Goal: Transaction & Acquisition: Obtain resource

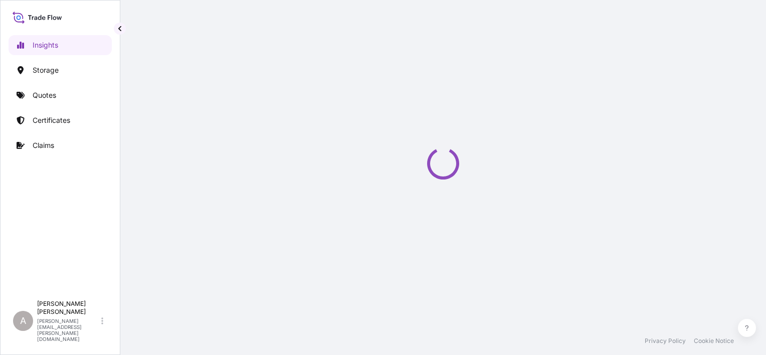
select select "2025"
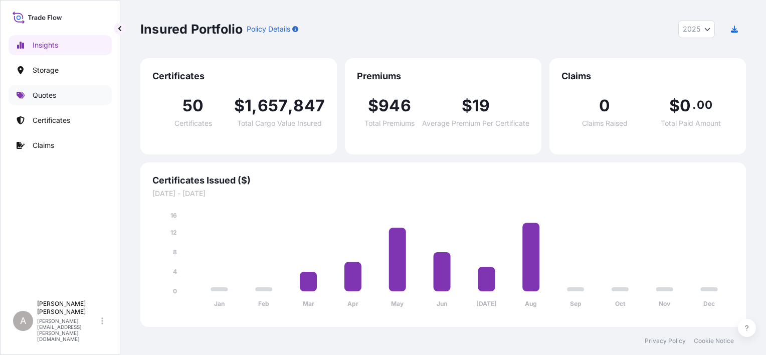
click at [39, 97] on p "Quotes" at bounding box center [45, 95] width 24 height 10
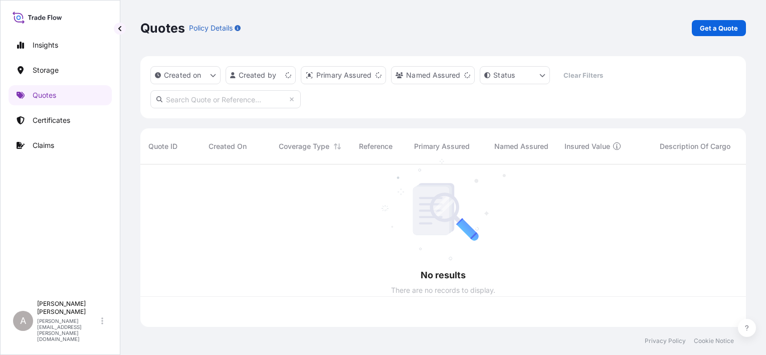
scroll to position [160, 598]
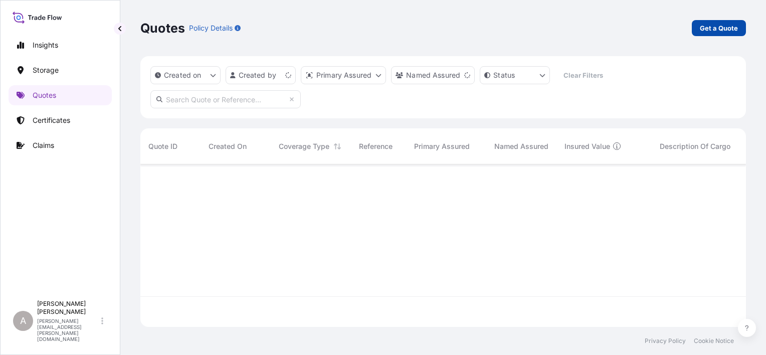
click at [711, 28] on p "Get a Quote" at bounding box center [719, 28] width 38 height 10
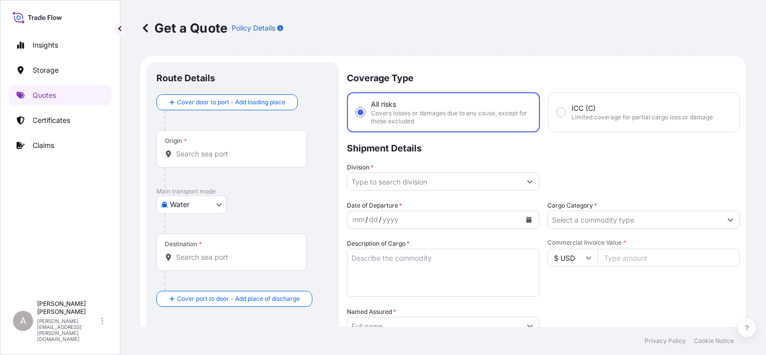
scroll to position [16, 0]
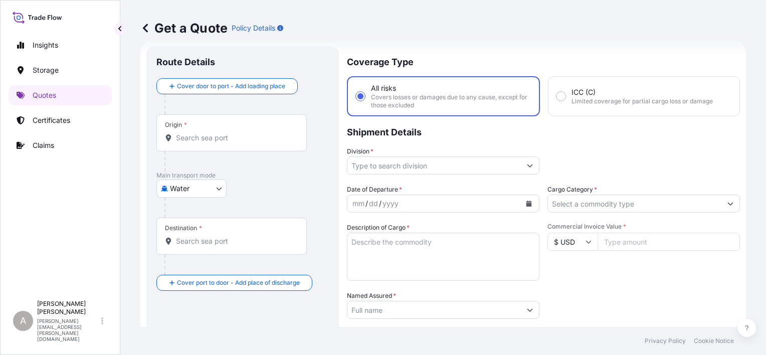
click at [192, 183] on body "Insights Storage Quotes Certificates Claims A Alex Gilbert alex.gilbert@bdpint.…" at bounding box center [383, 177] width 766 height 355
click at [201, 257] on div "Inland" at bounding box center [191, 250] width 62 height 18
select select "Inland"
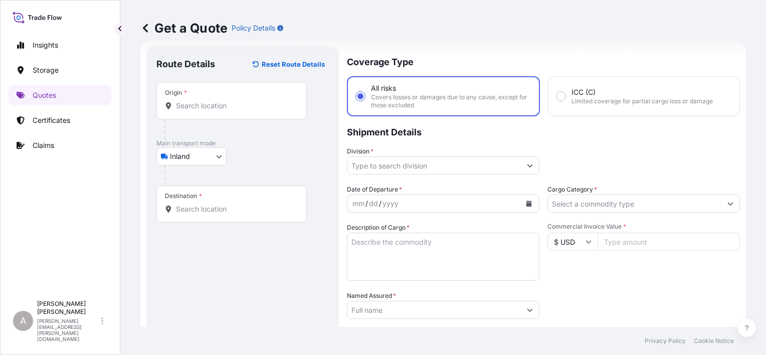
scroll to position [166, 0]
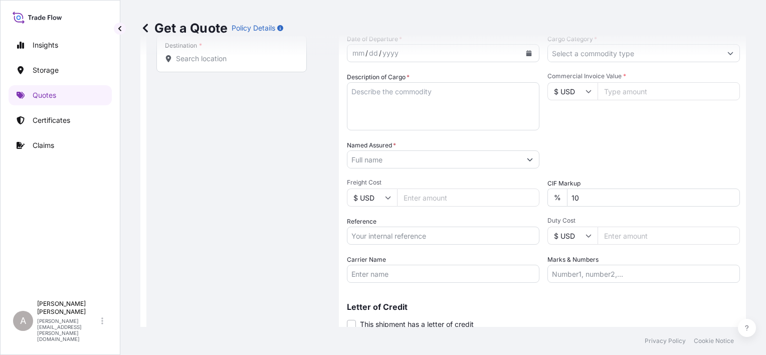
click at [405, 237] on input "Reference" at bounding box center [443, 236] width 193 height 18
paste input "80806420 80806498"
type input "80806420 80806498"
click at [467, 278] on input "Carrier Name" at bounding box center [443, 274] width 193 height 18
paste input "Ward Trucking"
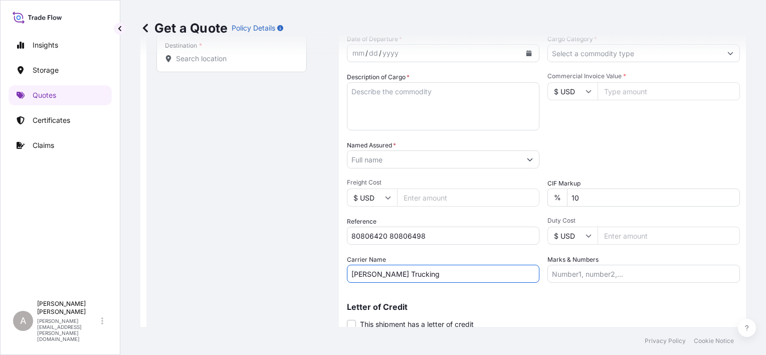
type input "Ward Trucking"
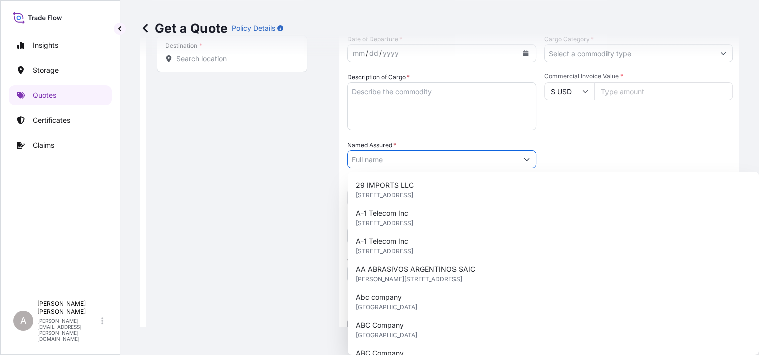
click at [421, 156] on input "Named Assured *" at bounding box center [432, 159] width 170 height 18
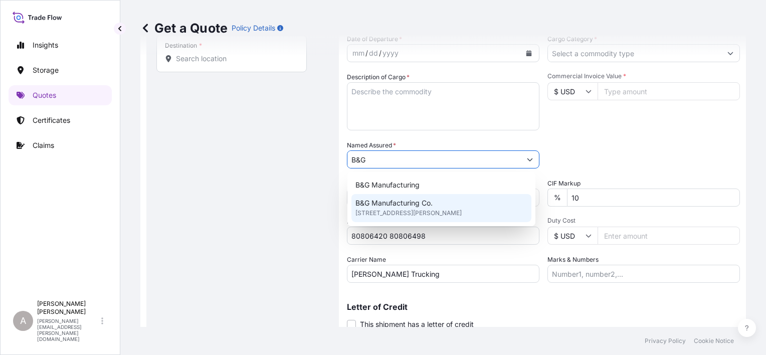
click at [430, 207] on span "B&G Manufacturing Co." at bounding box center [393, 203] width 77 height 10
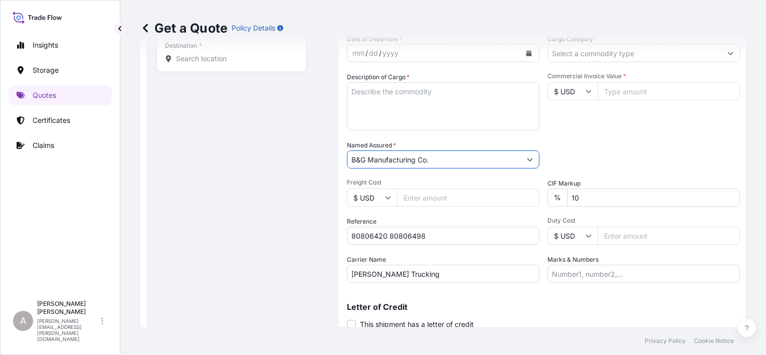
type input "B&G Manufacturing Co."
click at [621, 147] on div "Packing Category Type to search a container mode Please select a primary mode o…" at bounding box center [644, 154] width 193 height 28
drag, startPoint x: 606, startPoint y: 195, endPoint x: 550, endPoint y: 197, distance: 55.7
click at [556, 197] on div "% 10" at bounding box center [644, 198] width 193 height 18
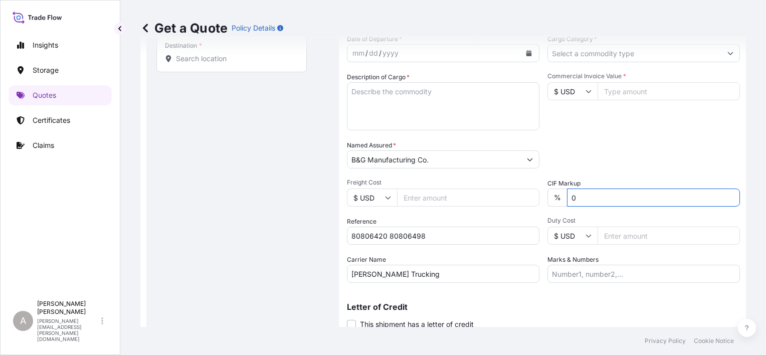
type input "0"
click at [694, 147] on div "Packing Category Type to search a container mode Please select a primary mode o…" at bounding box center [644, 154] width 193 height 28
click at [617, 89] on input "Commercial Invoice Value *" at bounding box center [669, 91] width 142 height 18
paste input "22750.00"
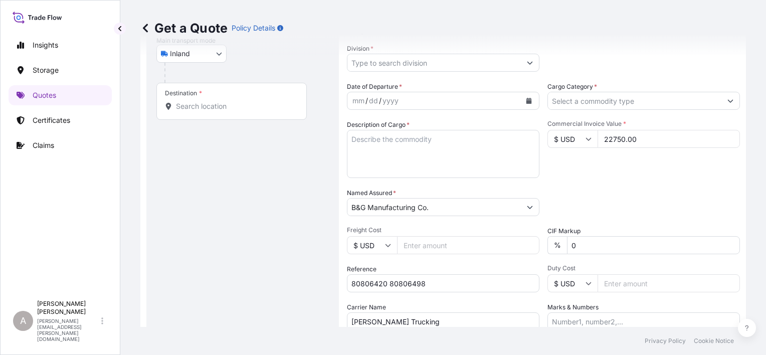
scroll to position [66, 0]
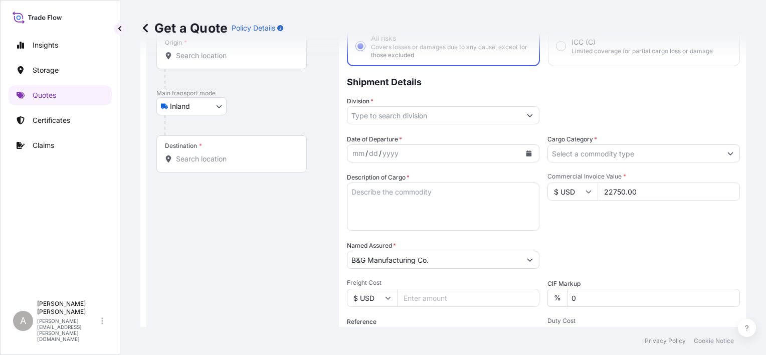
type input "22750.00"
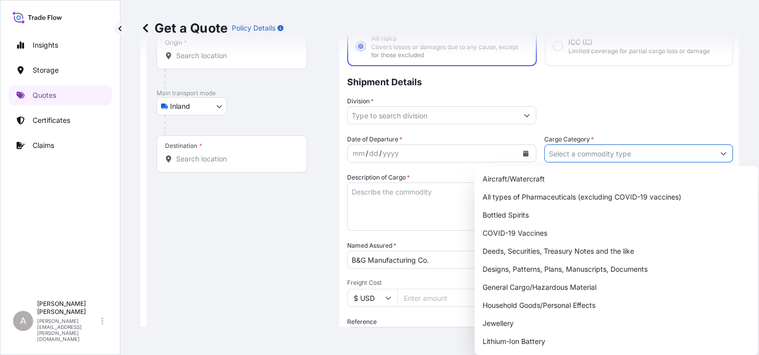
click at [620, 156] on input "Cargo Category *" at bounding box center [629, 153] width 170 height 18
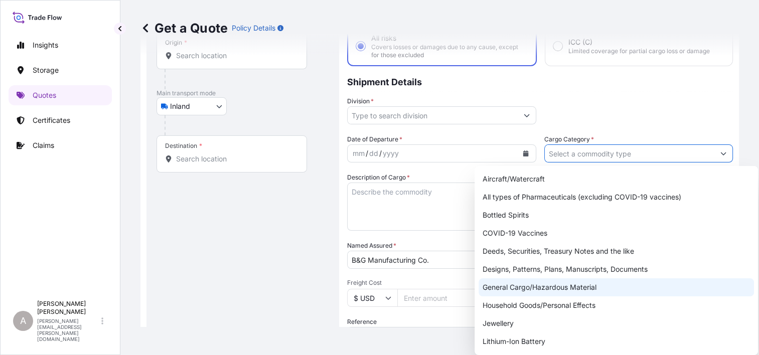
click at [540, 291] on div "General Cargo/Hazardous Material" at bounding box center [615, 287] width 275 height 18
type input "General Cargo/Hazardous Material"
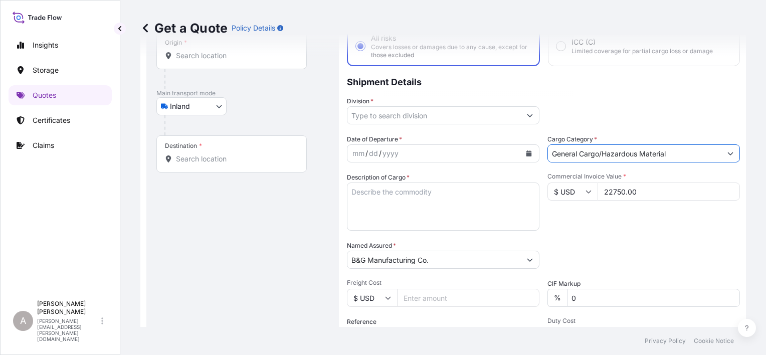
click at [407, 113] on input "Division *" at bounding box center [433, 115] width 173 height 18
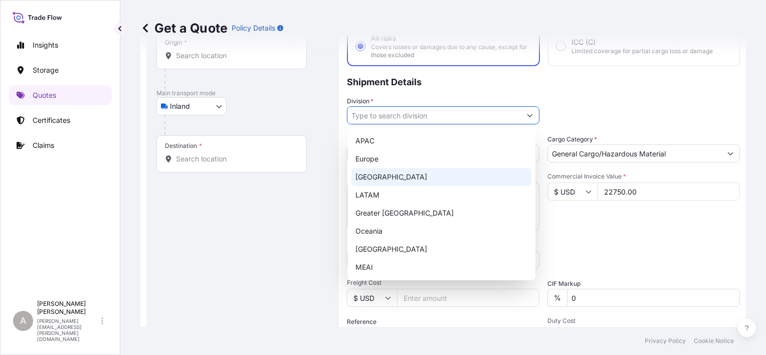
click at [404, 178] on div "North America" at bounding box center [441, 177] width 180 height 18
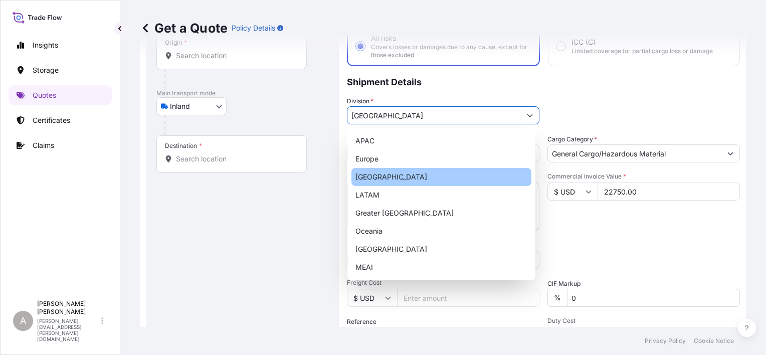
type input "North America"
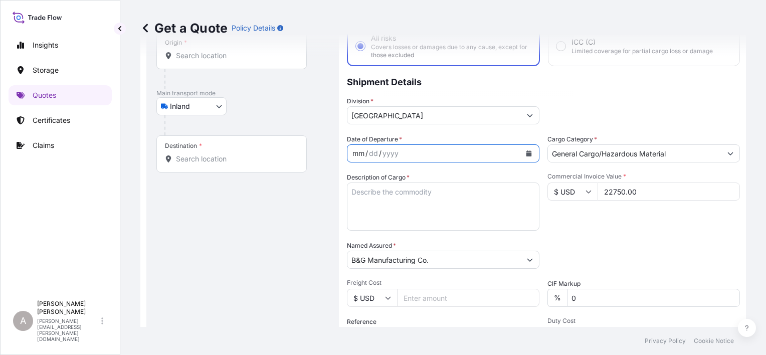
click at [419, 151] on div "mm / dd / yyyy" at bounding box center [433, 153] width 173 height 18
click at [526, 152] on icon "Calendar" at bounding box center [529, 153] width 6 height 6
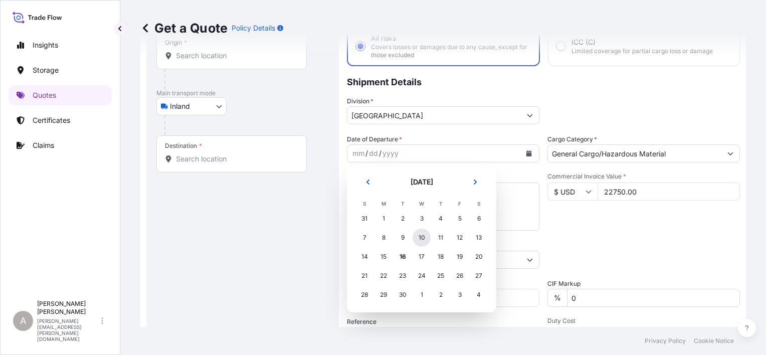
click at [424, 240] on div "10" at bounding box center [422, 238] width 18 height 18
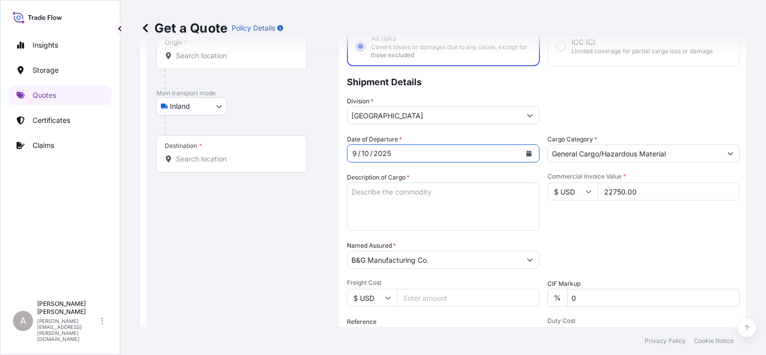
click at [664, 253] on div "Packing Category Type to search a container mode Please select a primary mode o…" at bounding box center [644, 255] width 193 height 28
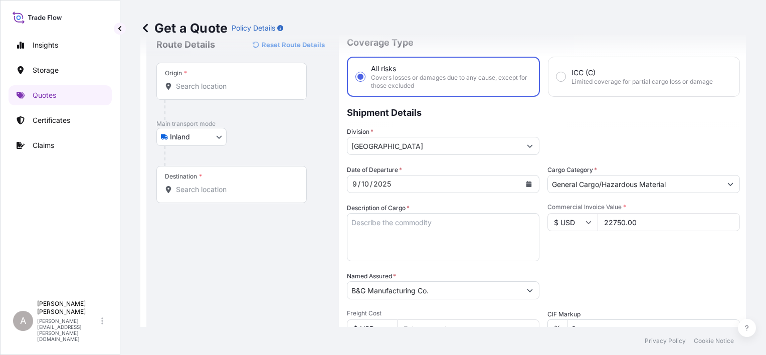
scroll to position [0, 0]
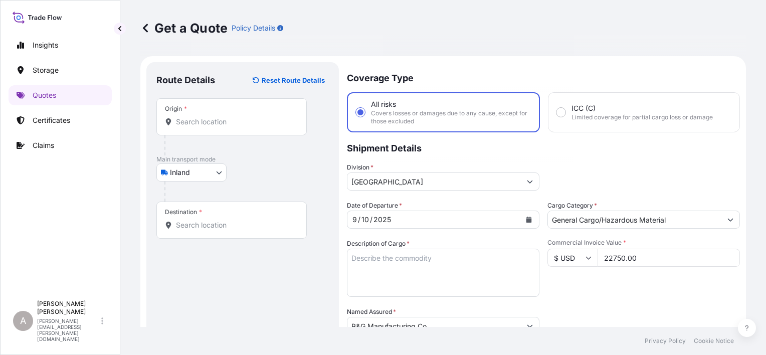
click at [195, 124] on input "Origin *" at bounding box center [235, 122] width 118 height 10
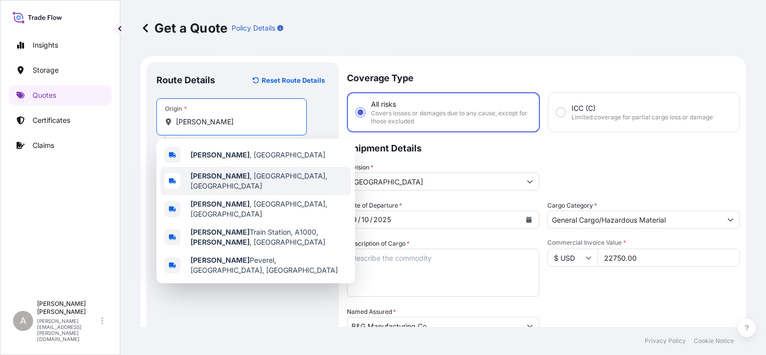
click at [253, 177] on div "Hatfield , PA, USA" at bounding box center [255, 181] width 191 height 28
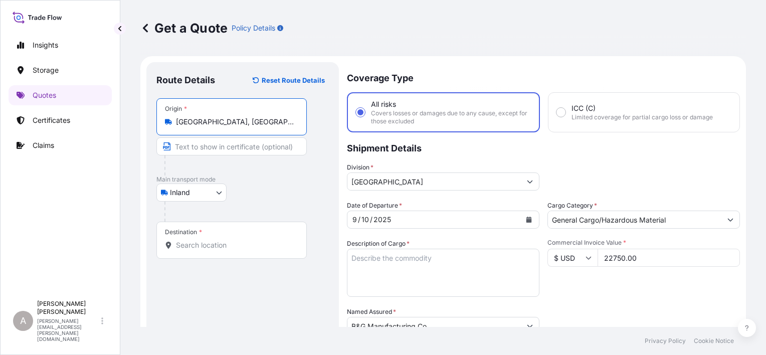
type input "Hatfield, PA, USA"
click at [269, 278] on div "Route Details Reset Route Details Place of loading Road / Inland Road / Inland …" at bounding box center [242, 293] width 172 height 442
click at [213, 244] on input "Destination *" at bounding box center [235, 245] width 118 height 10
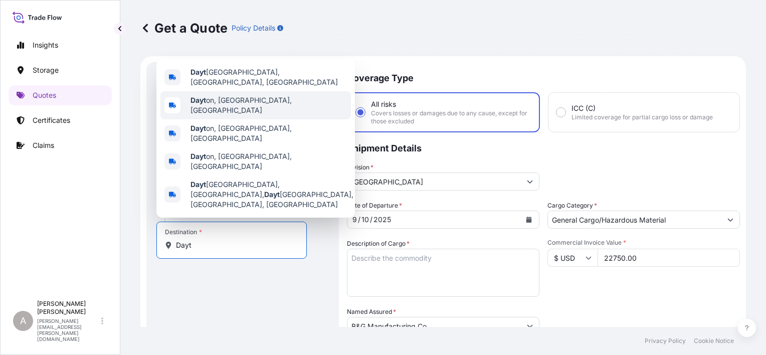
click at [227, 110] on div "Dayt on, OH, USA" at bounding box center [255, 105] width 191 height 28
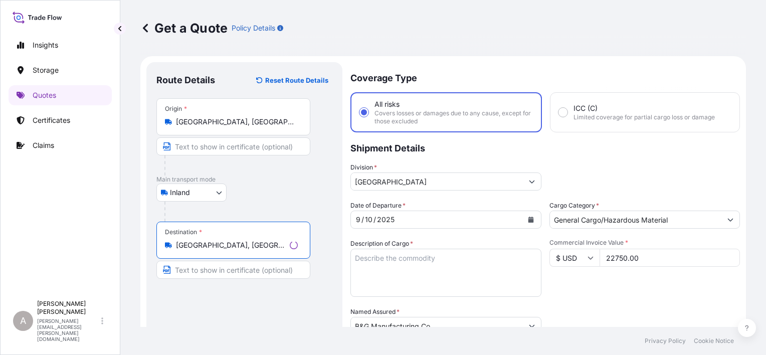
type input "Dayton, OH, USA"
click at [282, 300] on div "Route Details Reset Route Details Place of loading Road / Inland Road / Inland …" at bounding box center [244, 293] width 176 height 442
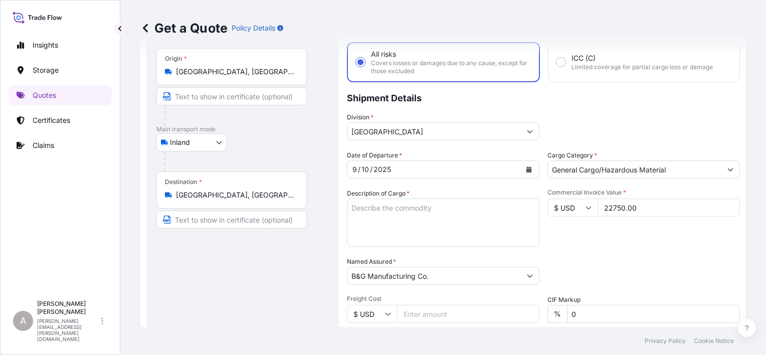
scroll to position [100, 0]
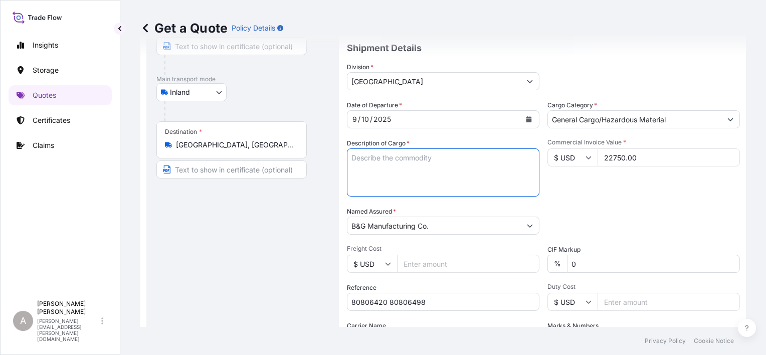
click at [374, 166] on textarea "Description of Cargo *" at bounding box center [443, 172] width 193 height 48
paste textarea "STEEK TJS FLANGE NUTS 539"
click at [446, 154] on textarea "STEEK TJS FLANGE NUTS 539" at bounding box center [443, 172] width 193 height 48
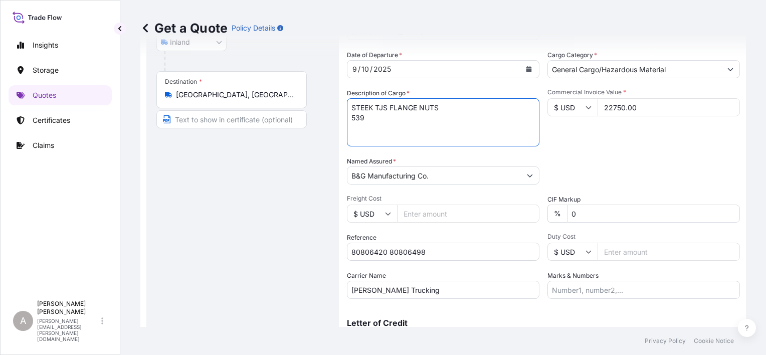
scroll to position [202, 0]
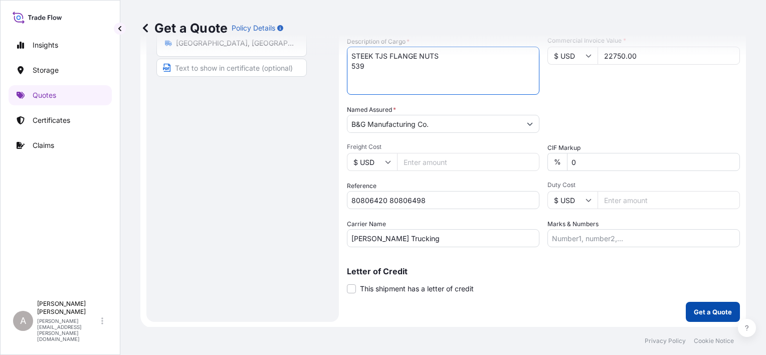
type textarea "STEEK TJS FLANGE NUTS 539"
click at [692, 304] on button "Get a Quote" at bounding box center [713, 312] width 54 height 20
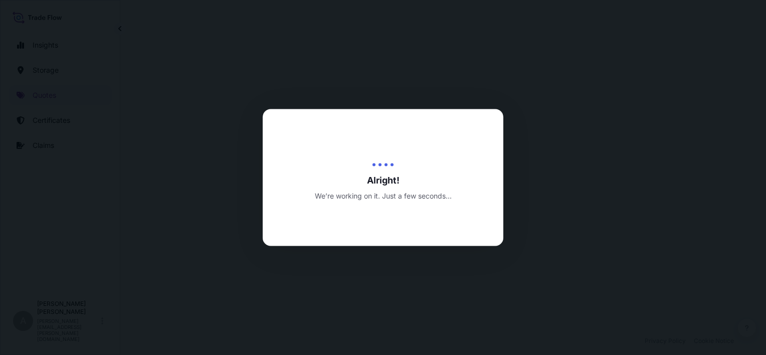
select select "Inland"
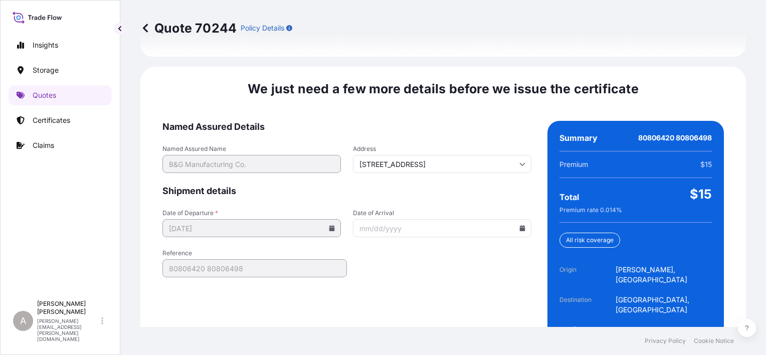
scroll to position [1548, 0]
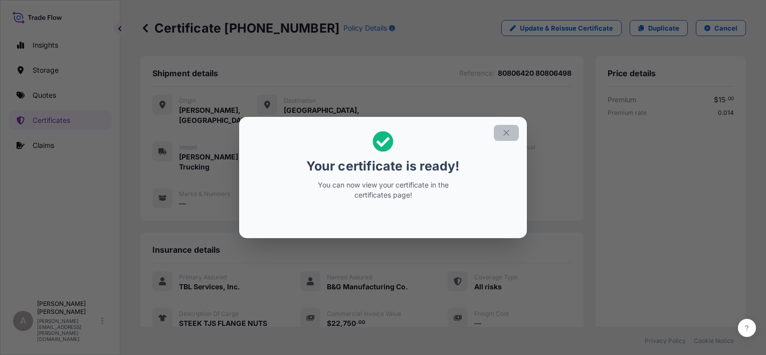
click at [505, 129] on icon "button" at bounding box center [506, 132] width 9 height 9
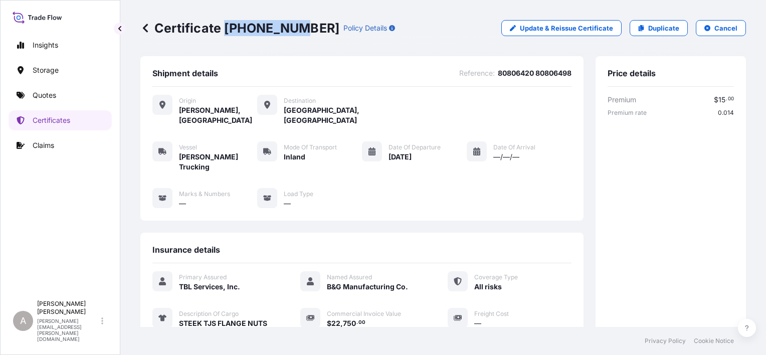
drag, startPoint x: 292, startPoint y: 25, endPoint x: 227, endPoint y: 31, distance: 66.0
click at [227, 31] on p "Certificate 32031-51-1" at bounding box center [239, 28] width 199 height 16
copy p "32031-51-1"
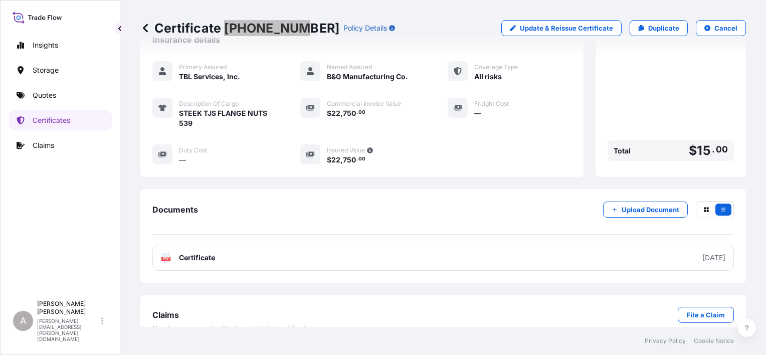
scroll to position [215, 0]
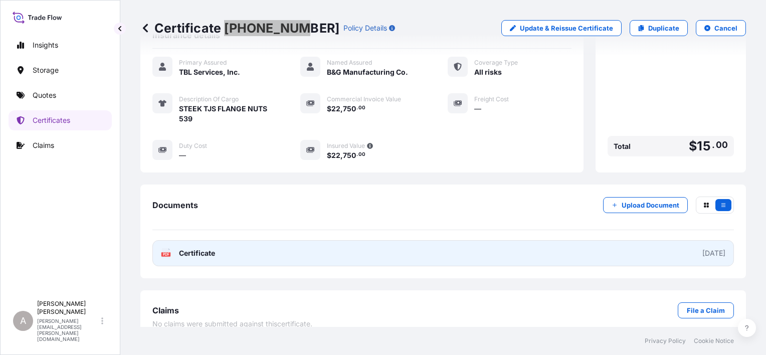
click at [415, 240] on link "PDF Certificate 2025-09-16" at bounding box center [443, 253] width 582 height 26
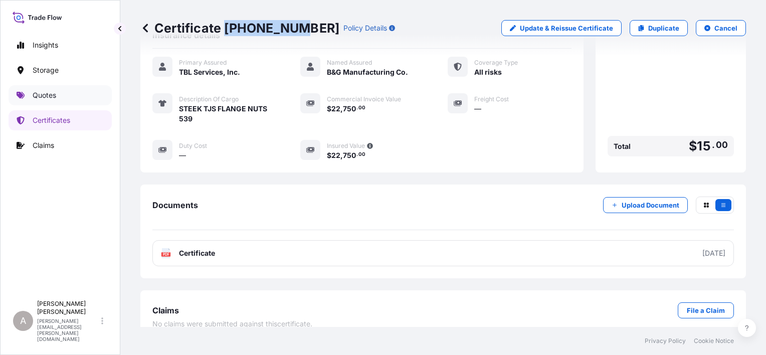
click at [48, 95] on p "Quotes" at bounding box center [45, 95] width 24 height 10
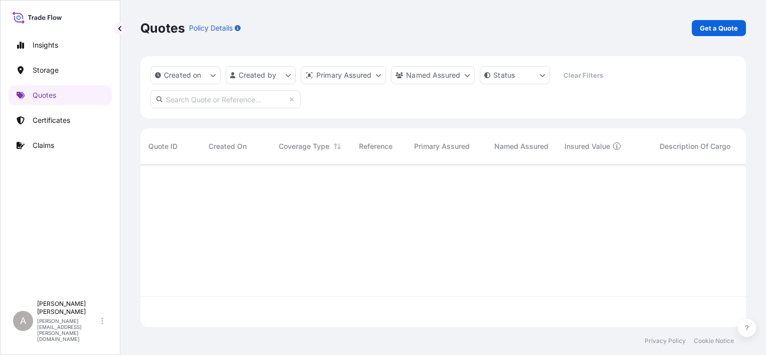
scroll to position [191, 598]
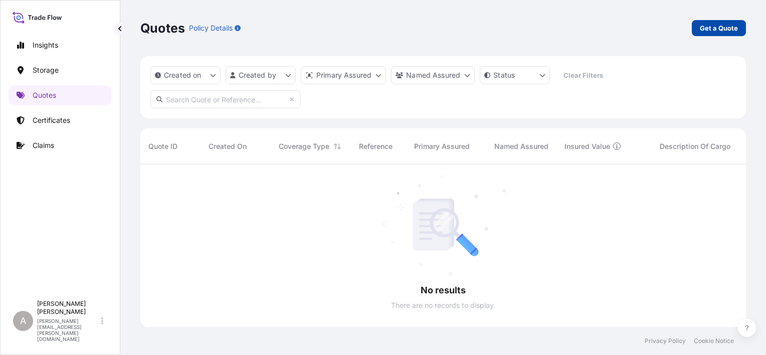
click at [712, 28] on p "Get a Quote" at bounding box center [719, 28] width 38 height 10
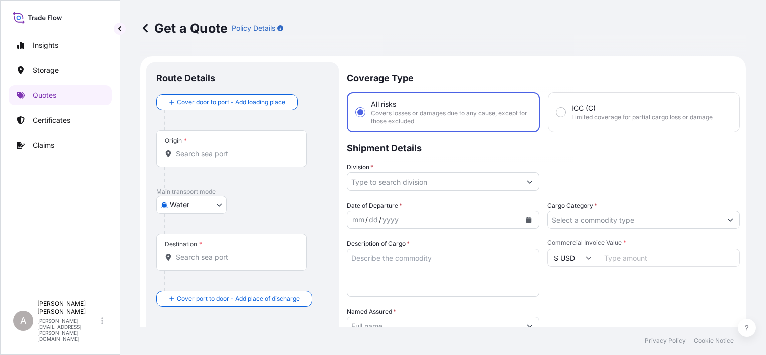
scroll to position [16, 0]
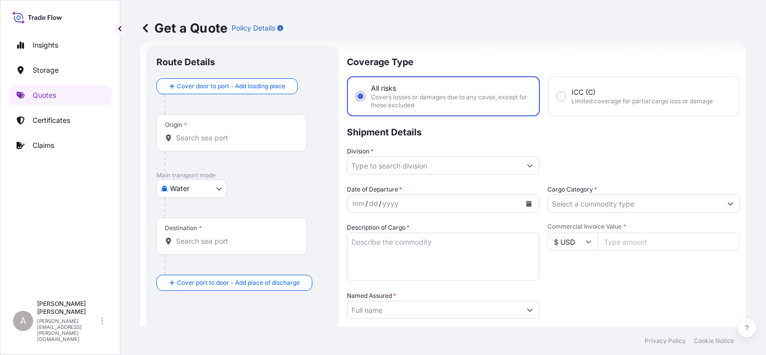
click at [208, 193] on body "Insights Storage Quotes Certificates Claims A Alex Gilbert alex.gilbert@bdpint.…" at bounding box center [383, 177] width 766 height 355
click at [205, 249] on div "Inland" at bounding box center [191, 250] width 62 height 18
select select "Inland"
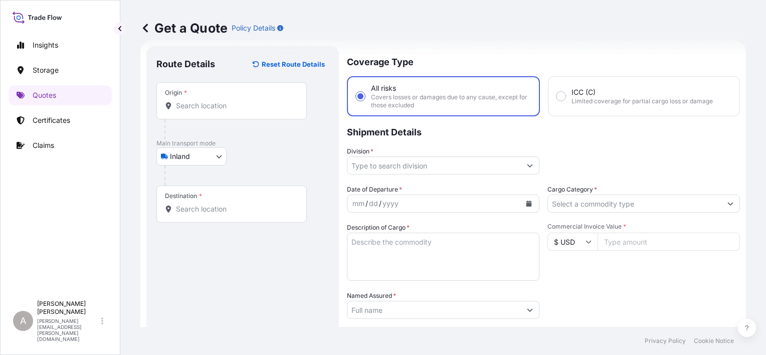
click at [301, 158] on div "Inland Air Water Inland" at bounding box center [242, 156] width 172 height 18
click at [276, 108] on input "Origin *" at bounding box center [235, 106] width 118 height 10
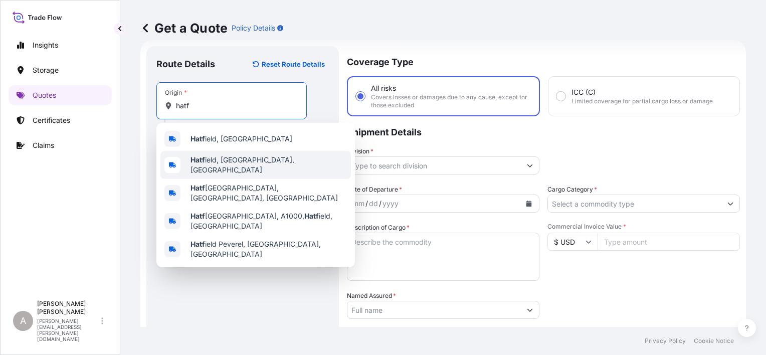
click at [250, 157] on div "Hatf ield, PA, USA" at bounding box center [255, 165] width 191 height 28
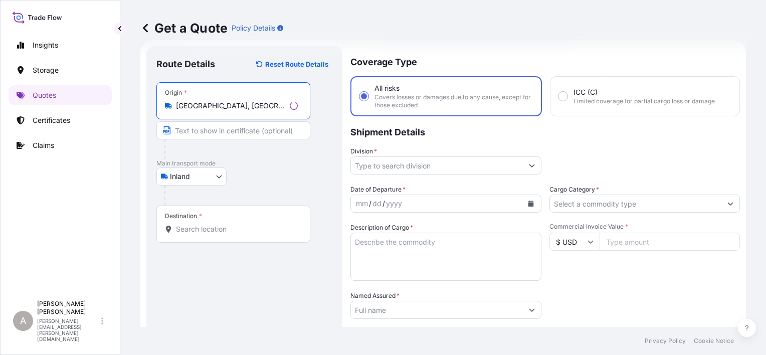
type input "Hatfield, PA, USA"
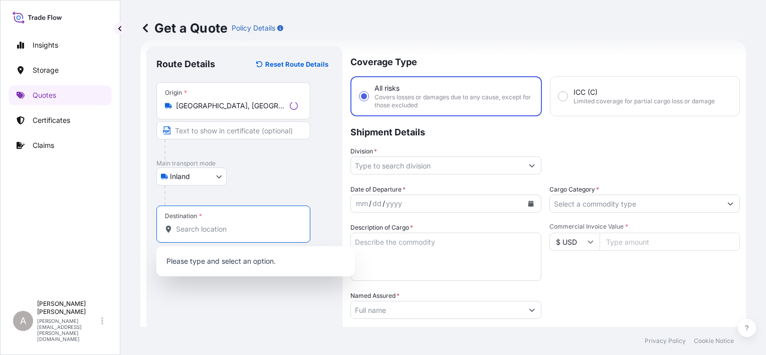
click at [223, 226] on input "Destination *" at bounding box center [237, 229] width 122 height 10
click at [222, 231] on input "Destination * Please select a destination" at bounding box center [235, 229] width 118 height 10
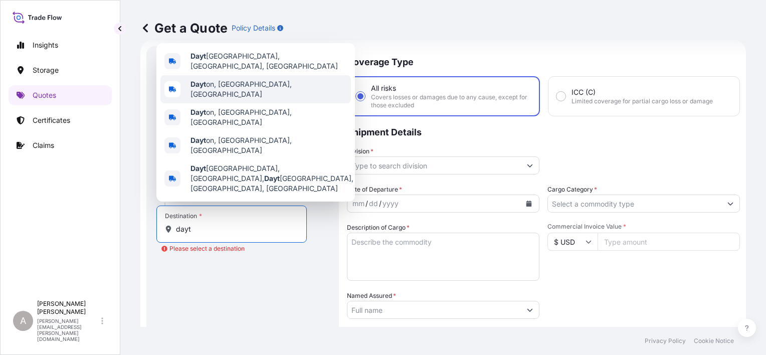
click at [236, 99] on span "Dayt on, OH, USA" at bounding box center [269, 89] width 156 height 20
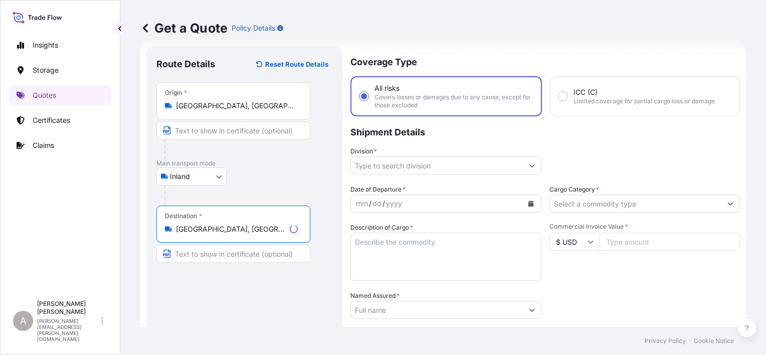
type input "Dayton, OH, USA"
click at [257, 299] on div "Route Details Reset Route Details Place of loading Road / Inland Road / Inland …" at bounding box center [244, 277] width 176 height 442
click at [527, 167] on icon "Show suggestions" at bounding box center [530, 165] width 6 height 6
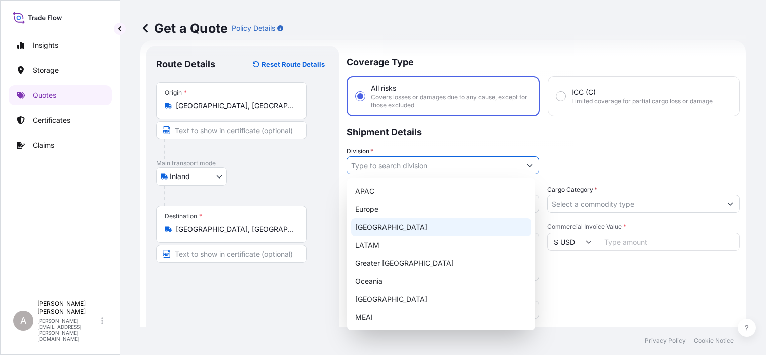
click at [434, 228] on div "North America" at bounding box center [441, 227] width 180 height 18
type input "North America"
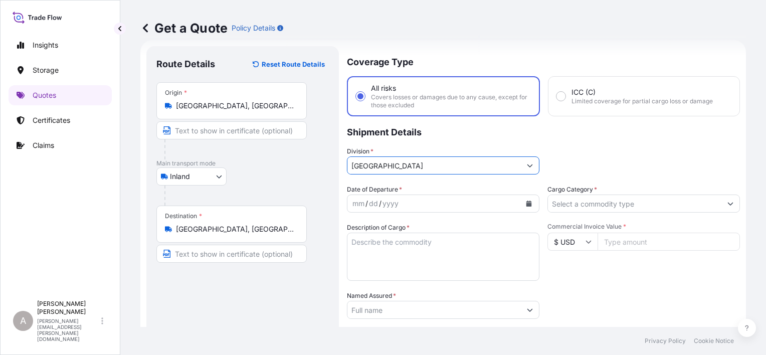
click at [594, 147] on div "Division * North America" at bounding box center [543, 160] width 393 height 28
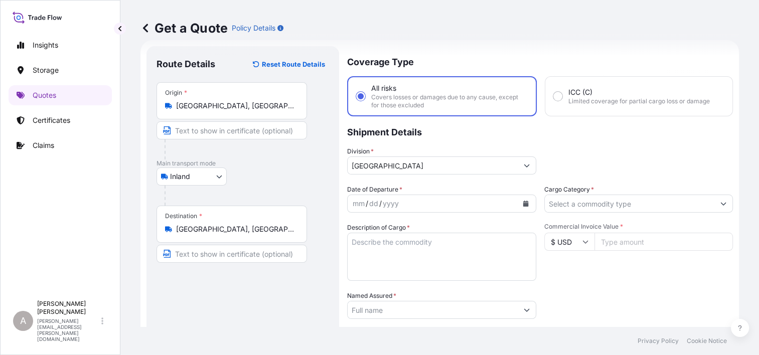
click at [636, 201] on input "Cargo Category *" at bounding box center [629, 204] width 170 height 18
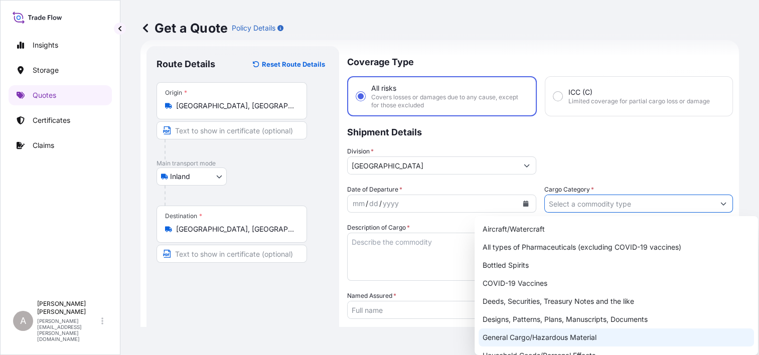
click at [556, 339] on div "General Cargo/Hazardous Material" at bounding box center [615, 337] width 275 height 18
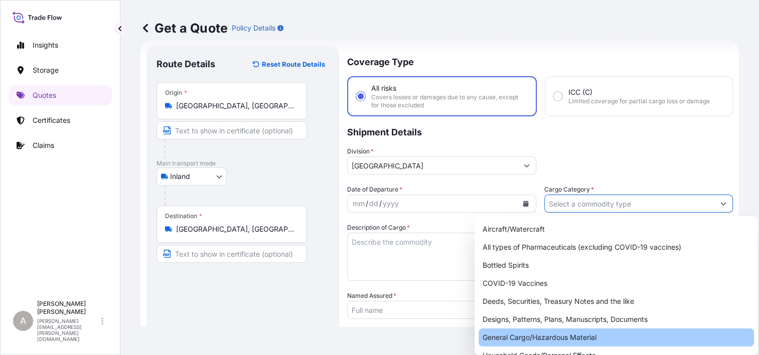
type input "General Cargo/Hazardous Material"
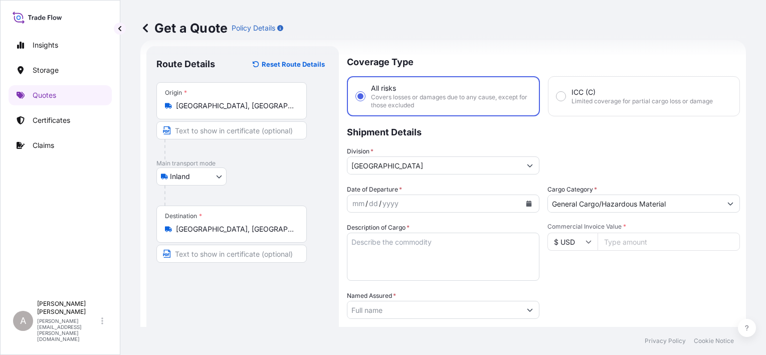
click at [281, 316] on div "Route Details Reset Route Details Place of loading Road / Inland Road / Inland …" at bounding box center [242, 277] width 172 height 442
click at [526, 205] on icon "Calendar" at bounding box center [529, 204] width 6 height 6
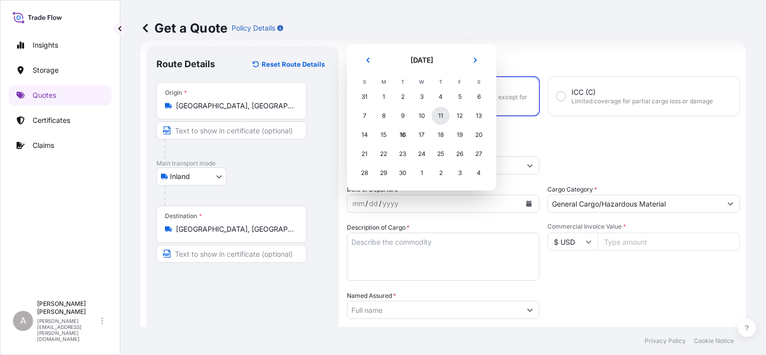
click at [439, 111] on div "11" at bounding box center [441, 116] width 18 height 18
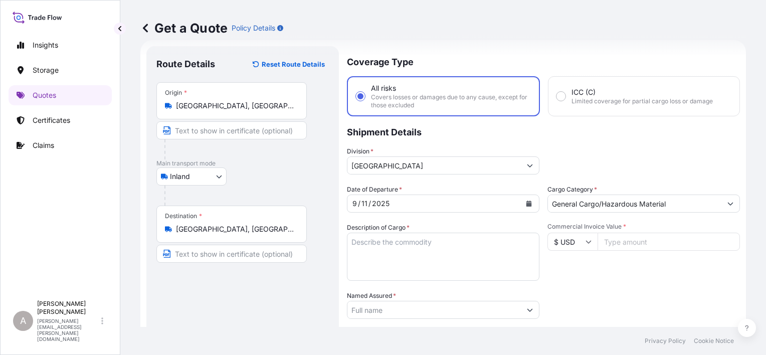
click at [602, 139] on p "Shipment Details" at bounding box center [543, 131] width 393 height 30
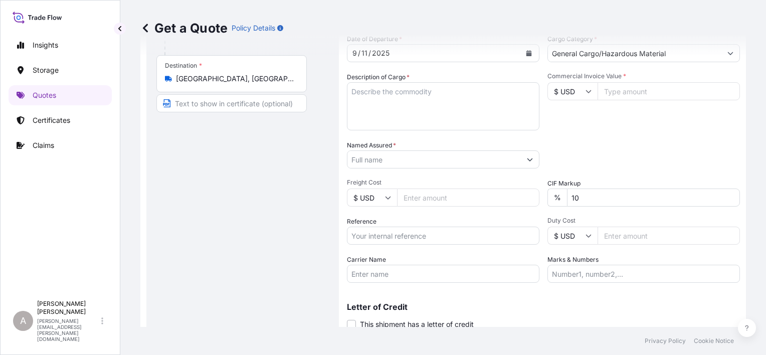
scroll to position [202, 0]
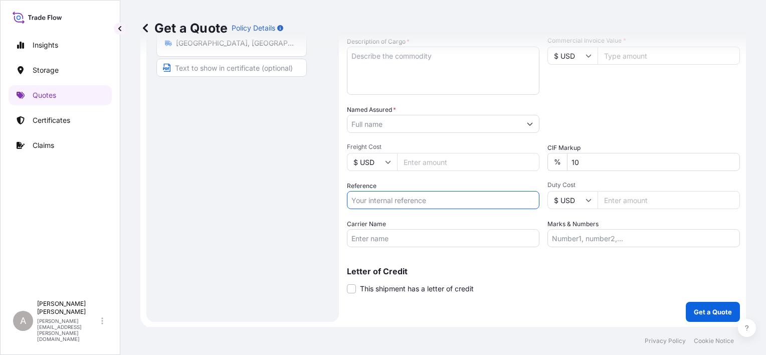
click at [428, 192] on input "Reference" at bounding box center [443, 200] width 193 height 18
paste input "80806535 80806587"
type input "80806535 80806587"
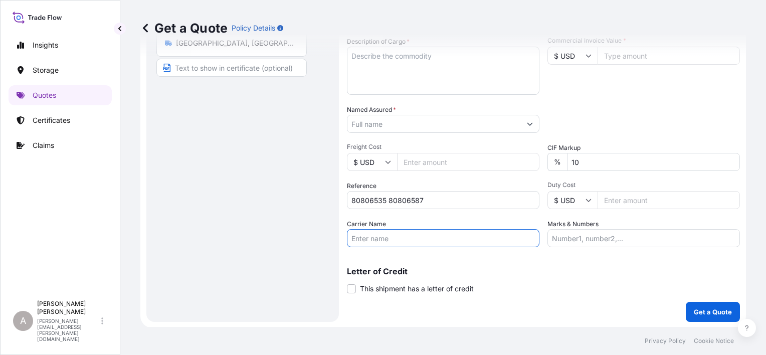
click at [390, 233] on input "Carrier Name" at bounding box center [443, 238] width 193 height 18
paste input "Ward Trucking"
type input "Ward Trucking"
click at [574, 274] on p "Letter of Credit" at bounding box center [543, 271] width 393 height 8
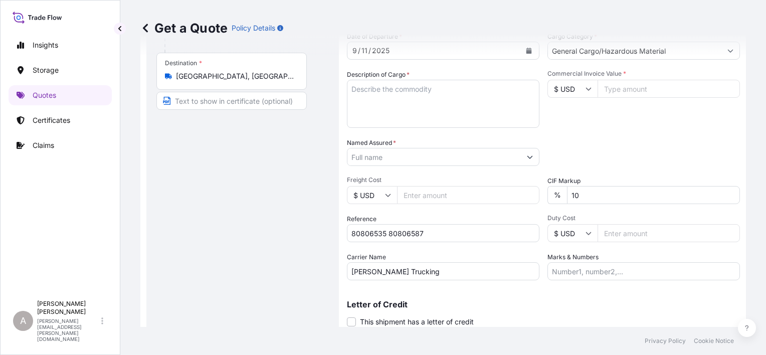
scroll to position [152, 0]
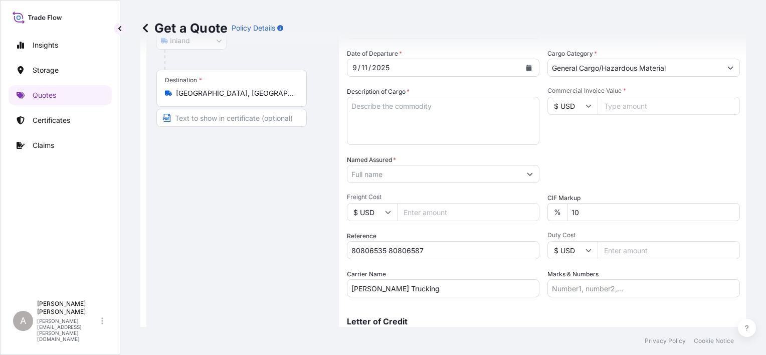
drag, startPoint x: 594, startPoint y: 214, endPoint x: 531, endPoint y: 206, distance: 62.7
click at [533, 206] on div "Date of Departure * 9 / 11 / 2025 Cargo Category * General Cargo/Hazardous Mate…" at bounding box center [543, 173] width 393 height 249
type input "0"
drag, startPoint x: 609, startPoint y: 161, endPoint x: 519, endPoint y: 171, distance: 89.8
click at [606, 161] on div "Packing Category Type to search a container mode Please select a primary mode o…" at bounding box center [644, 169] width 193 height 28
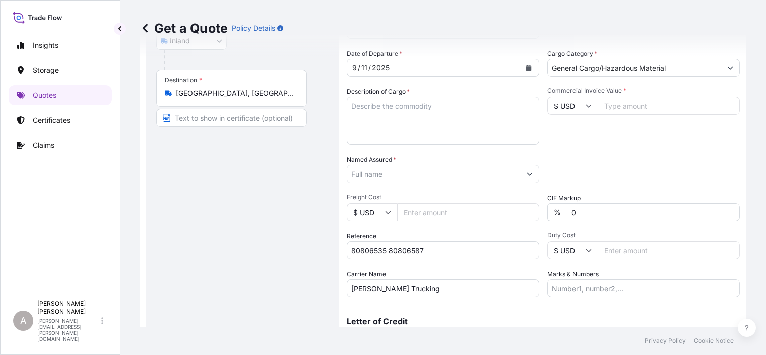
click at [412, 118] on textarea "Description of Cargo *" at bounding box center [443, 121] width 193 height 48
click at [456, 128] on textarea "Description of Cargo *" at bounding box center [443, 121] width 193 height 48
paste textarea "STEEL TJS FLANGE NUTS 523"
click at [445, 102] on textarea "STEEL TJS FLANGE NUTS 523" at bounding box center [443, 121] width 193 height 48
type textarea "STEEL TJS FLANGE NUTS 523"
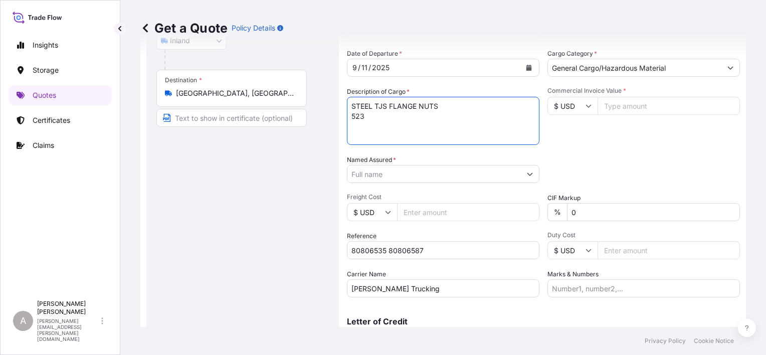
click at [620, 137] on div "Commercial Invoice Value * $ USD" at bounding box center [644, 116] width 193 height 58
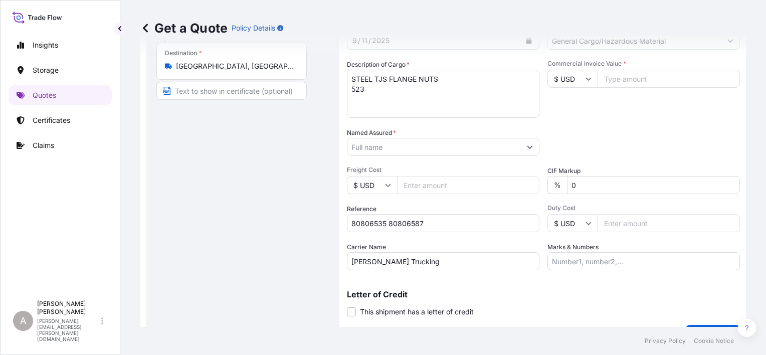
scroll to position [201, 0]
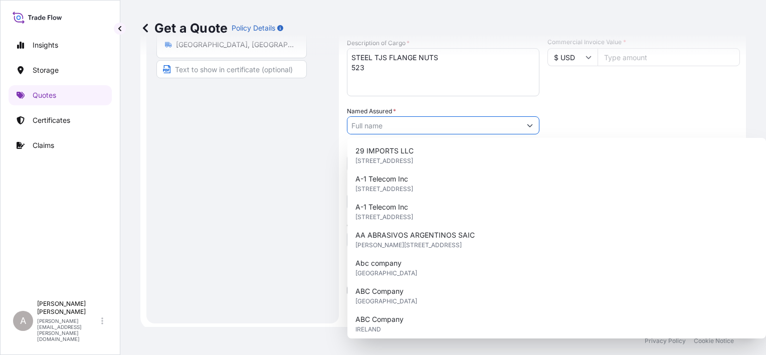
click at [450, 121] on input "Named Assured *" at bounding box center [433, 125] width 173 height 18
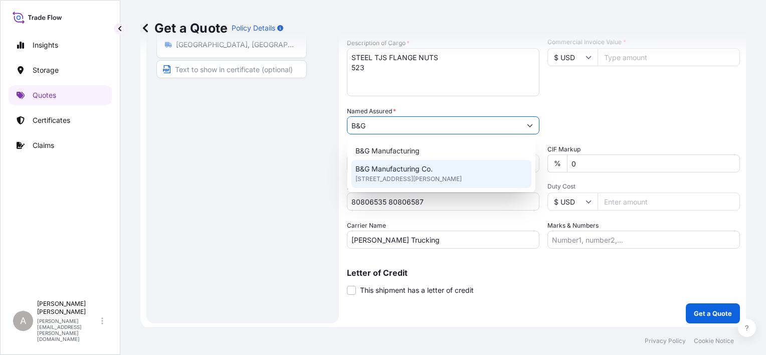
click at [398, 177] on span "3067 Unionville Pike, 19440, Hatfield, United States of America" at bounding box center [408, 179] width 106 height 10
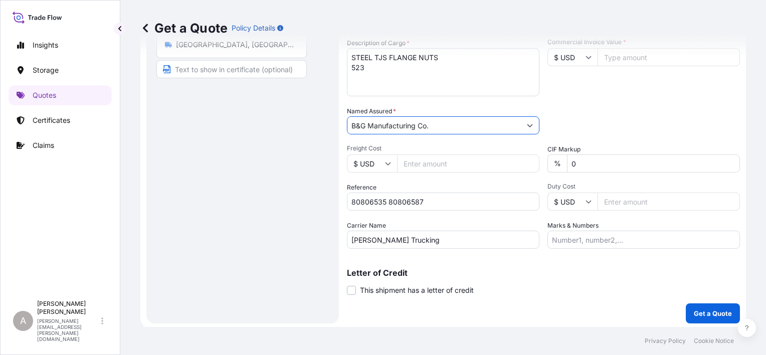
type input "B&G Manufacturing Co."
click at [602, 118] on div "Packing Category Type to search a container mode Please select a primary mode o…" at bounding box center [644, 120] width 193 height 28
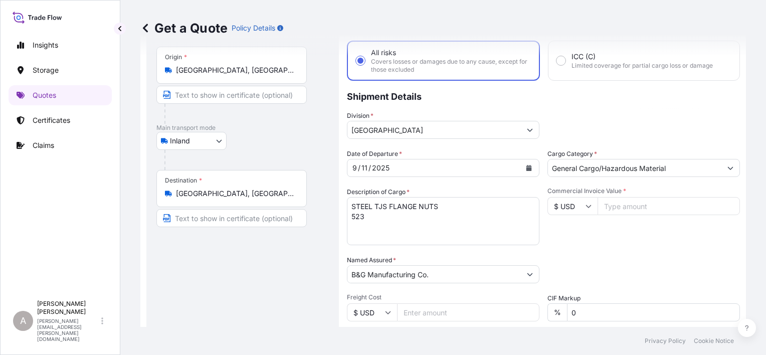
scroll to position [0, 0]
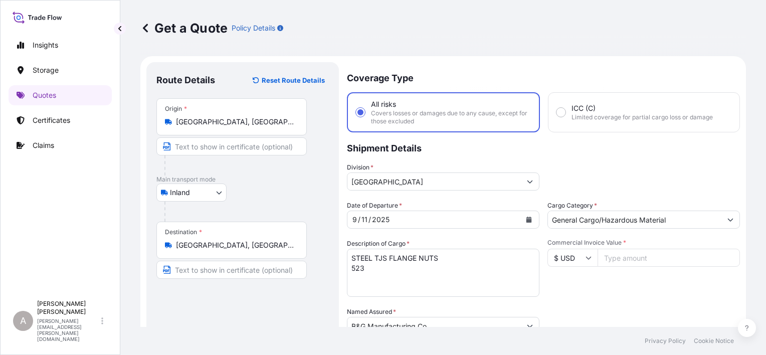
drag, startPoint x: 618, startPoint y: 251, endPoint x: 614, endPoint y: 248, distance: 5.4
click at [619, 251] on input "Commercial Invoice Value *" at bounding box center [669, 258] width 142 height 18
paste input "22400.00"
type input "22400.00"
click at [685, 298] on div "Date of Departure * 9 / 11 / 2025 Cargo Category * General Cargo/Hazardous Mate…" at bounding box center [543, 325] width 393 height 249
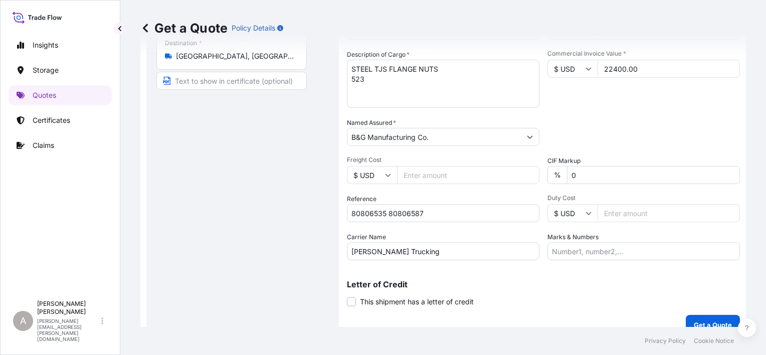
scroll to position [202, 0]
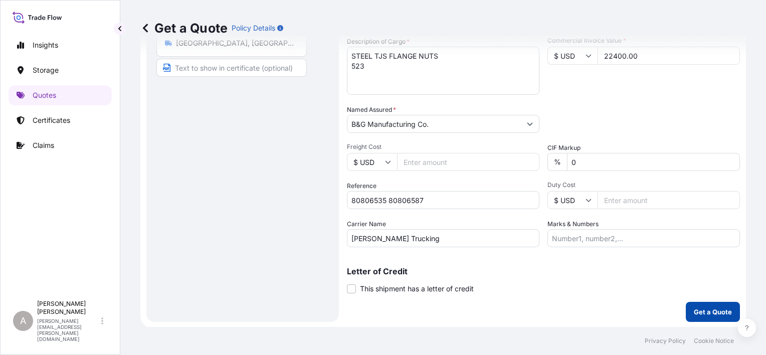
click at [703, 305] on button "Get a Quote" at bounding box center [713, 312] width 54 height 20
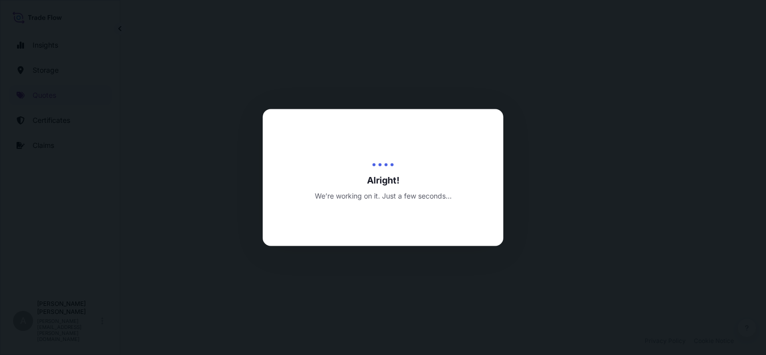
select select "Inland"
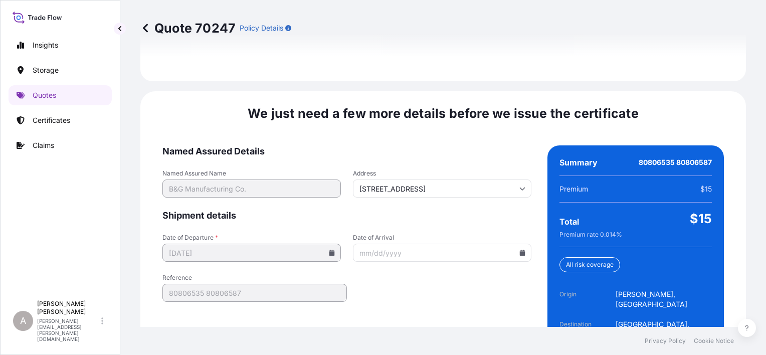
scroll to position [1548, 0]
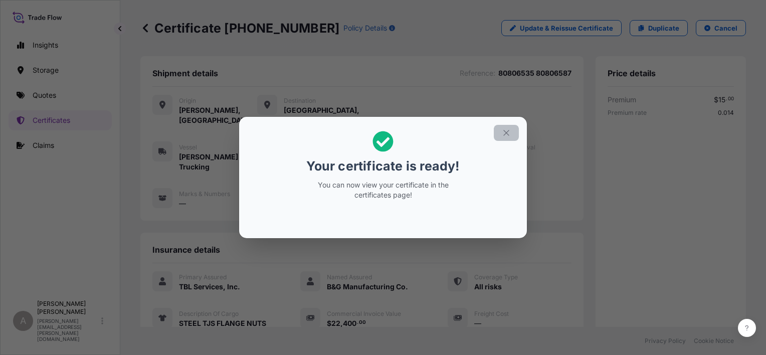
click at [507, 135] on icon "button" at bounding box center [506, 132] width 9 height 9
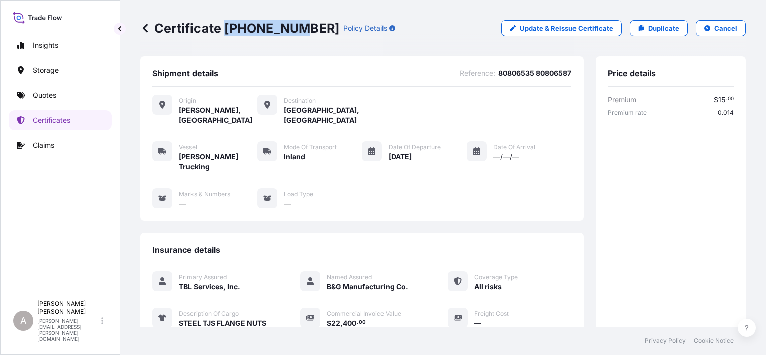
drag, startPoint x: 225, startPoint y: 27, endPoint x: 294, endPoint y: 27, distance: 69.2
click at [294, 27] on p "Certificate 32031-52-1" at bounding box center [239, 28] width 199 height 16
drag, startPoint x: 294, startPoint y: 27, endPoint x: 287, endPoint y: 28, distance: 7.1
copy p "32031-52-1"
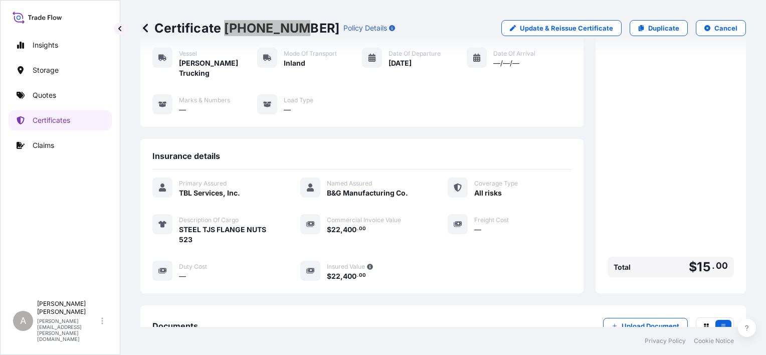
scroll to position [150, 0]
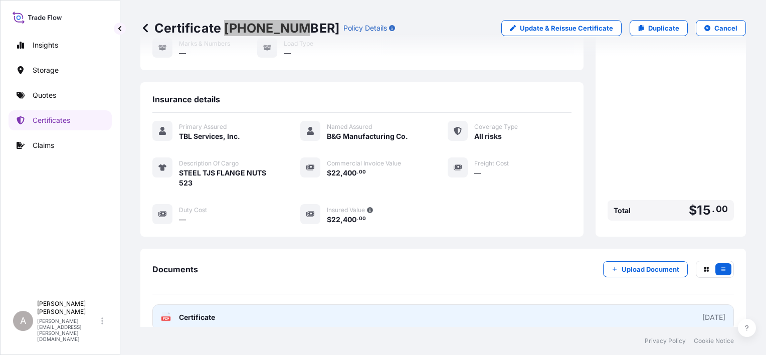
click at [310, 304] on link "PDF Certificate 2025-09-16" at bounding box center [443, 317] width 582 height 26
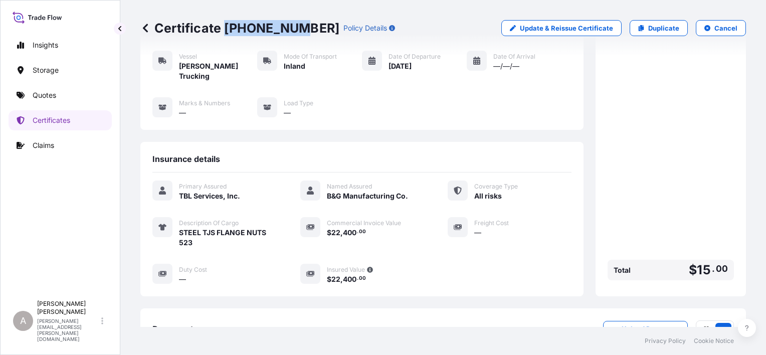
scroll to position [0, 0]
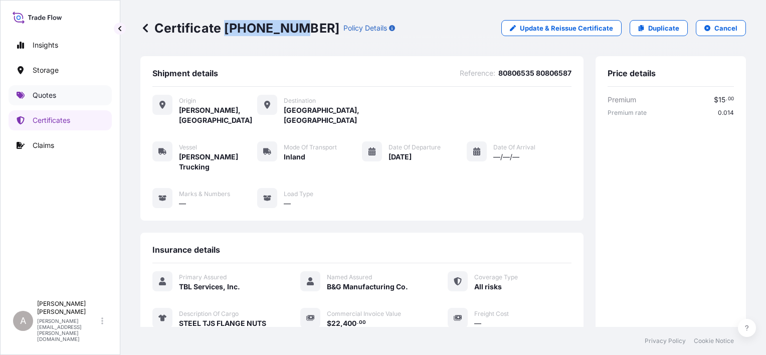
click at [41, 97] on p "Quotes" at bounding box center [45, 95] width 24 height 10
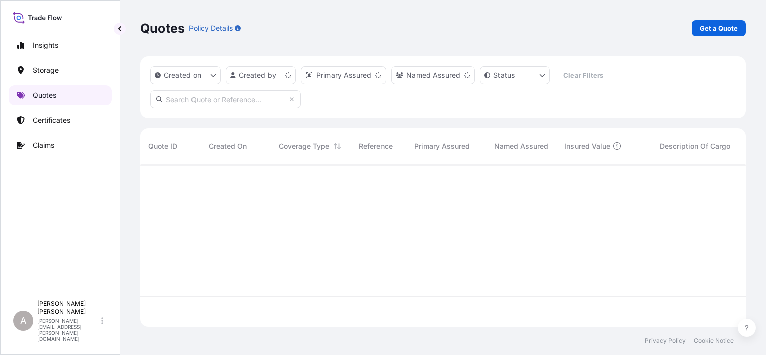
scroll to position [160, 598]
click at [696, 28] on link "Get a Quote" at bounding box center [719, 28] width 54 height 16
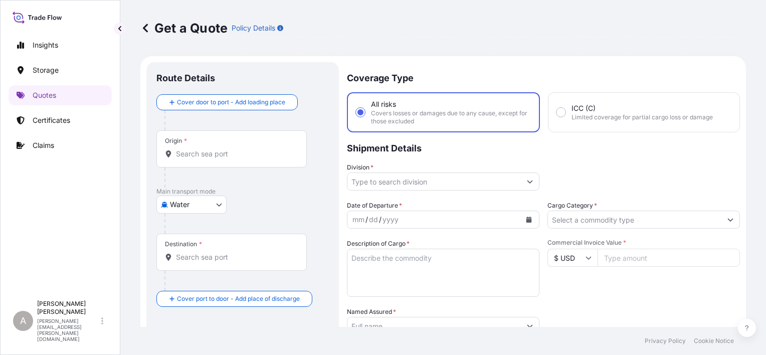
scroll to position [16, 0]
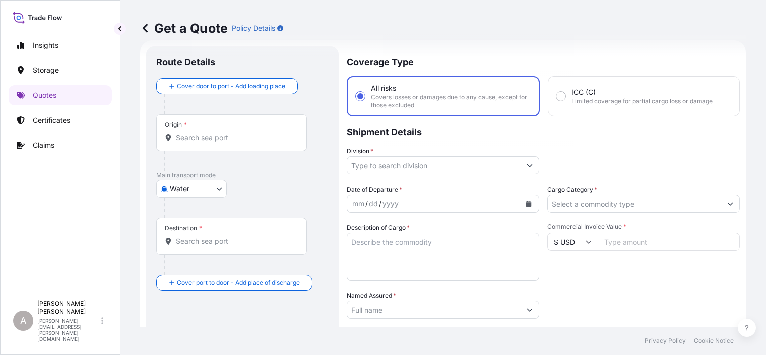
click at [247, 132] on div "Origin *" at bounding box center [231, 132] width 150 height 37
click at [235, 140] on input "Origin *" at bounding box center [235, 138] width 118 height 10
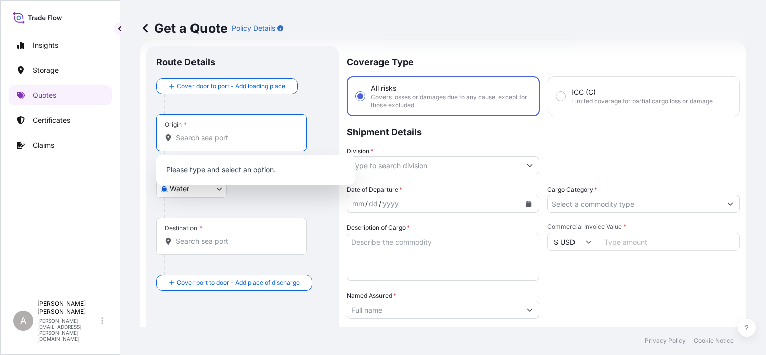
click at [200, 190] on body "0 options available. Insights Storage Quotes Certificates Claims A Alex Gilbert…" at bounding box center [383, 177] width 766 height 355
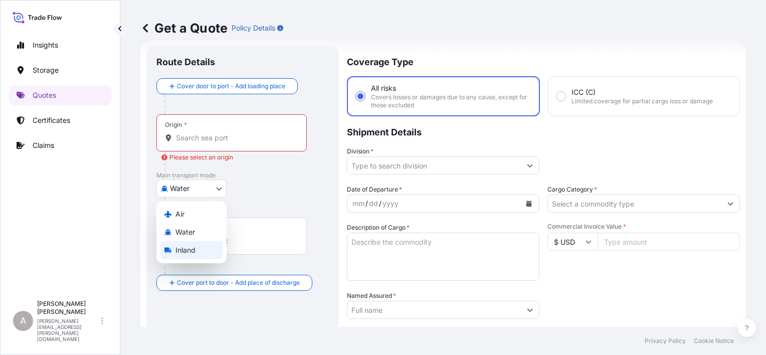
click at [205, 246] on div "Inland" at bounding box center [191, 250] width 62 height 18
select select "Inland"
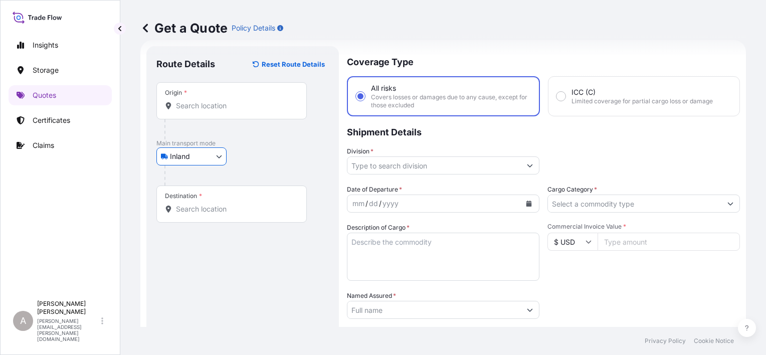
click at [214, 105] on input "Origin *" at bounding box center [235, 106] width 118 height 10
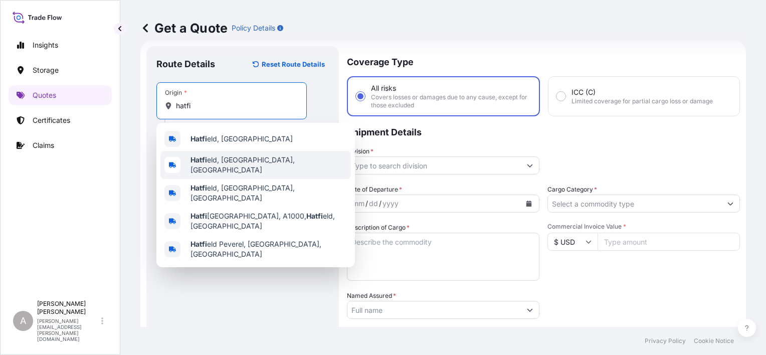
click at [245, 159] on span "Hatfi eld, PA, USA" at bounding box center [269, 165] width 156 height 20
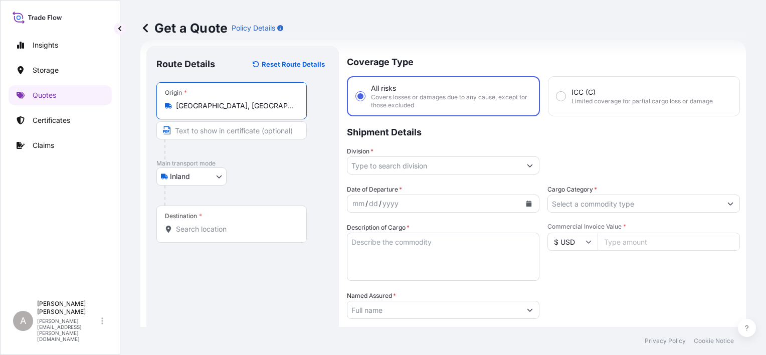
type input "Hatfield, PA, USA"
click at [241, 225] on input "Destination *" at bounding box center [235, 229] width 118 height 10
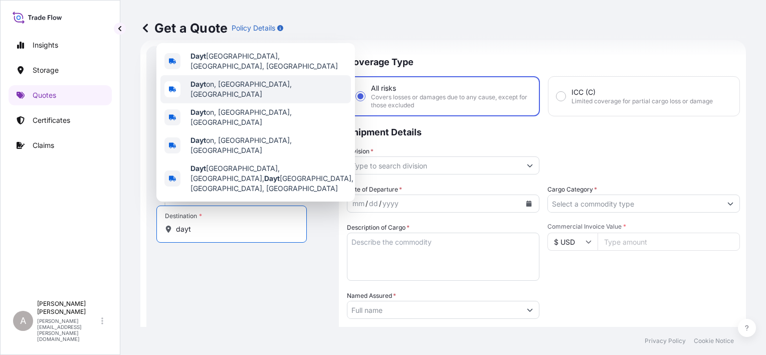
click at [241, 99] on span "Dayt on, OH, USA" at bounding box center [269, 89] width 156 height 20
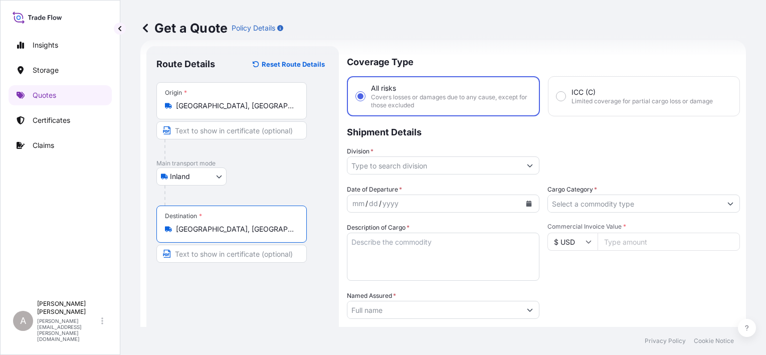
type input "Dayton, OH, USA"
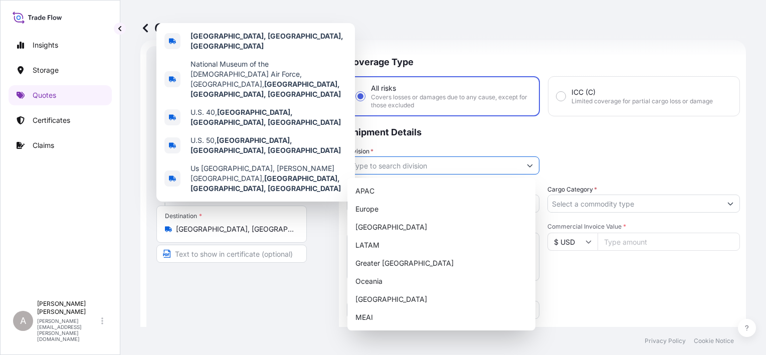
click at [417, 172] on input "Division *" at bounding box center [433, 165] width 173 height 18
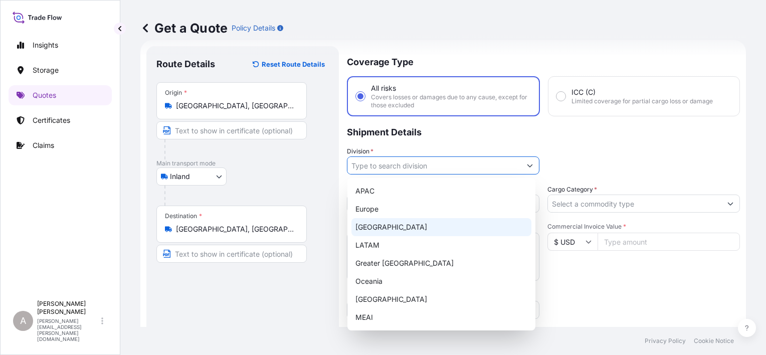
click at [431, 228] on div "North America" at bounding box center [441, 227] width 180 height 18
type input "North America"
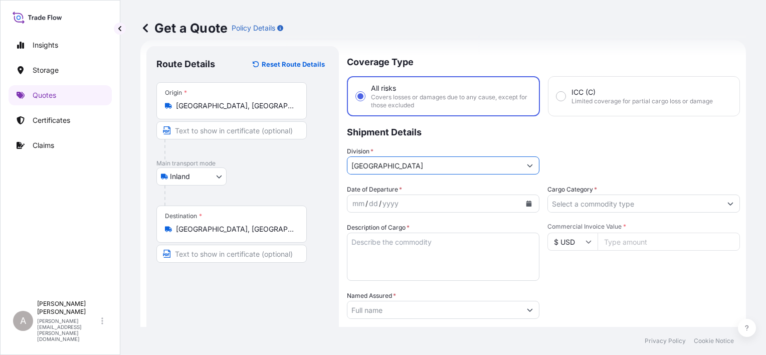
click at [569, 154] on div "Division * North America" at bounding box center [543, 160] width 393 height 28
click at [526, 206] on icon "Calendar" at bounding box center [529, 204] width 6 height 6
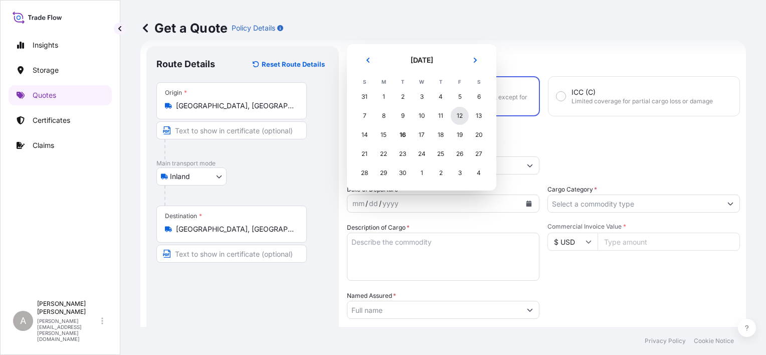
click at [454, 122] on div "12" at bounding box center [460, 116] width 18 height 18
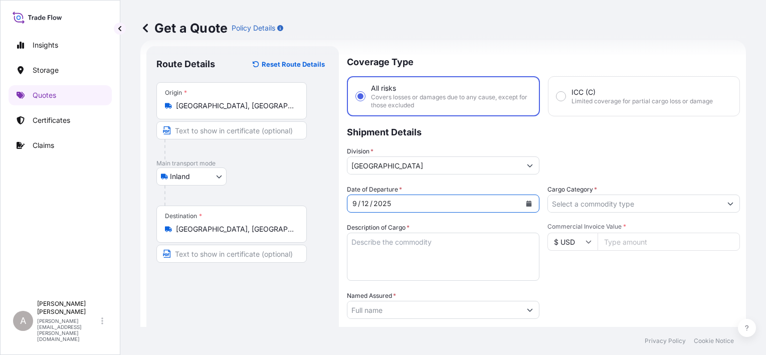
click at [605, 144] on p "Shipment Details" at bounding box center [543, 131] width 393 height 30
click at [638, 203] on input "Cargo Category *" at bounding box center [634, 204] width 173 height 18
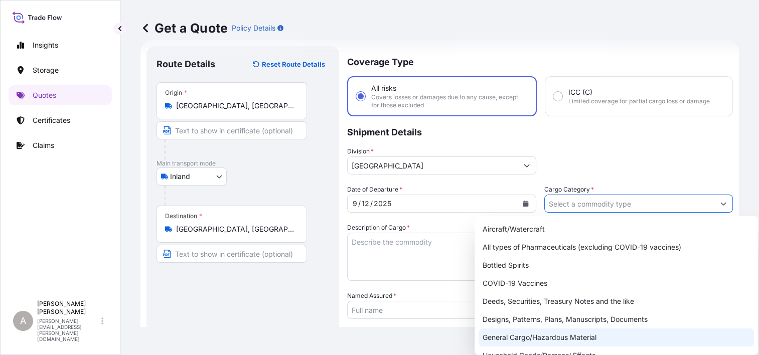
click at [553, 334] on div "General Cargo/Hazardous Material" at bounding box center [615, 337] width 275 height 18
type input "General Cargo/Hazardous Material"
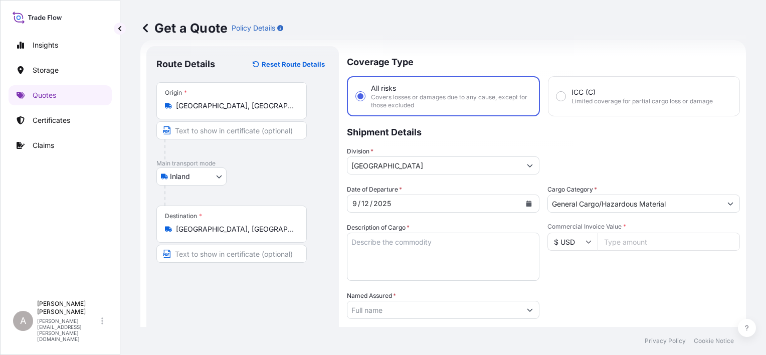
click at [424, 249] on textarea "Description of Cargo *" at bounding box center [443, 257] width 193 height 48
paste textarea "Nuts 524"
click at [375, 243] on textarea "Nuts 524" at bounding box center [443, 257] width 193 height 48
type textarea "Nuts 524"
click at [634, 245] on input "Commercial Invoice Value *" at bounding box center [669, 242] width 142 height 18
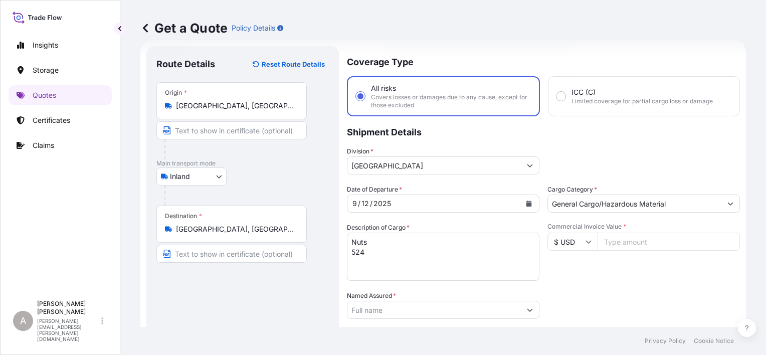
paste input "22400.00"
type input "22400.00"
click at [615, 287] on div "Date of Departure * 9 / 12 / 2025 Cargo Category * General Cargo/Hazardous Mate…" at bounding box center [543, 309] width 393 height 249
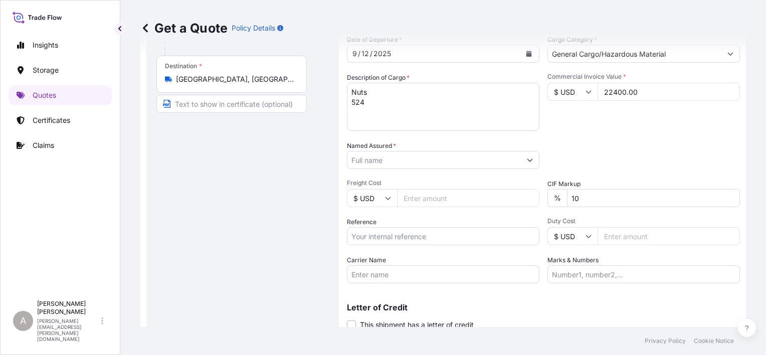
scroll to position [166, 0]
click at [489, 147] on div "Named Assured *" at bounding box center [443, 154] width 193 height 28
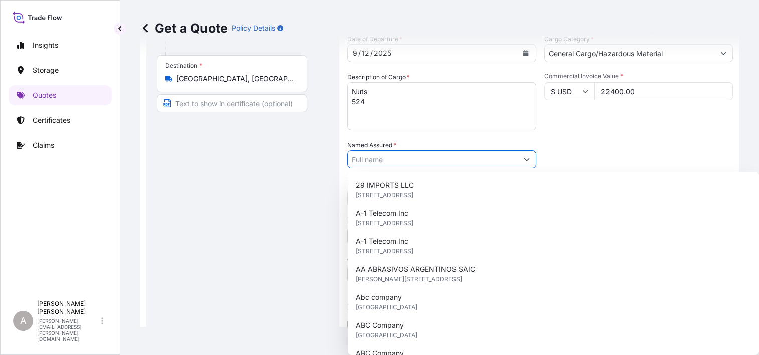
click at [489, 157] on input "Named Assured *" at bounding box center [432, 159] width 170 height 18
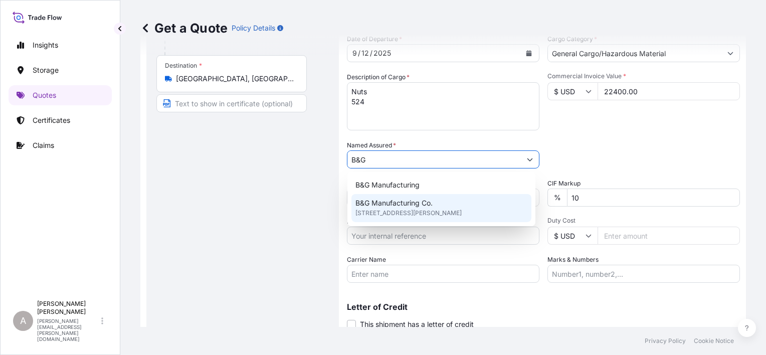
click at [462, 213] on span "3067 Unionville Pike, 19440, Hatfield, United States of America" at bounding box center [408, 213] width 106 height 10
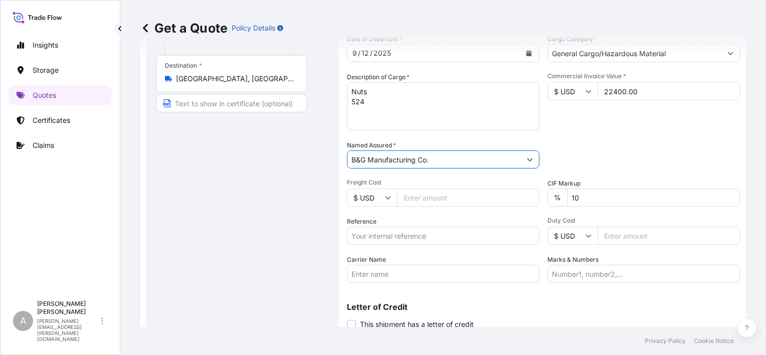
type input "B&G Manufacturing Co."
click at [633, 146] on div "Packing Category Type to search a container mode Please select a primary mode o…" at bounding box center [644, 154] width 193 height 28
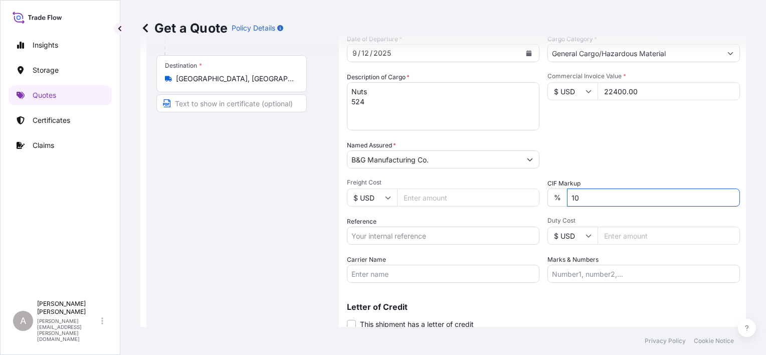
drag, startPoint x: 601, startPoint y: 197, endPoint x: 516, endPoint y: 199, distance: 84.2
click at [524, 198] on div "Date of Departure * 9 / 12 / 2025 Cargo Category * General Cargo/Hazardous Mate…" at bounding box center [543, 158] width 393 height 249
type input "0"
click at [580, 164] on div "Packing Category Type to search a container mode Please select a primary mode o…" at bounding box center [644, 154] width 193 height 28
click at [471, 241] on input "Reference" at bounding box center [443, 236] width 193 height 18
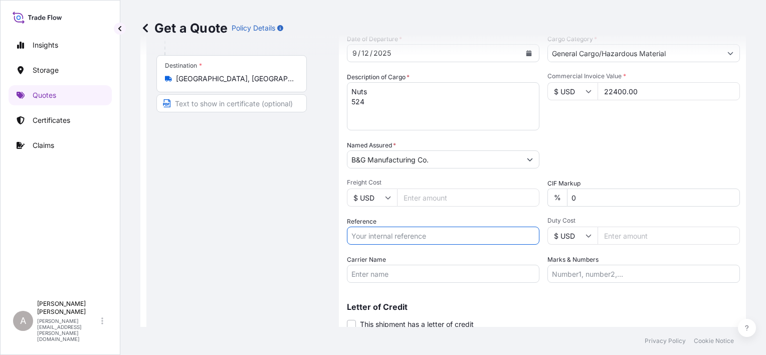
paste input "80806631 80806654"
type input "80806631 80806654"
click at [429, 275] on input "Carrier Name" at bounding box center [443, 274] width 193 height 18
paste input "Ward Trucking"
type input "Ward Trucking"
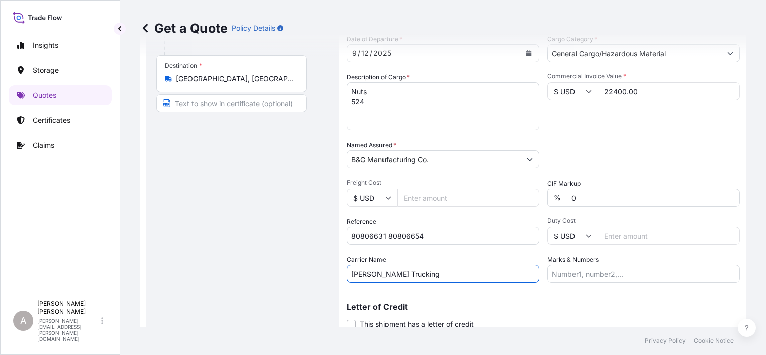
click at [536, 303] on p "Letter of Credit" at bounding box center [543, 307] width 393 height 8
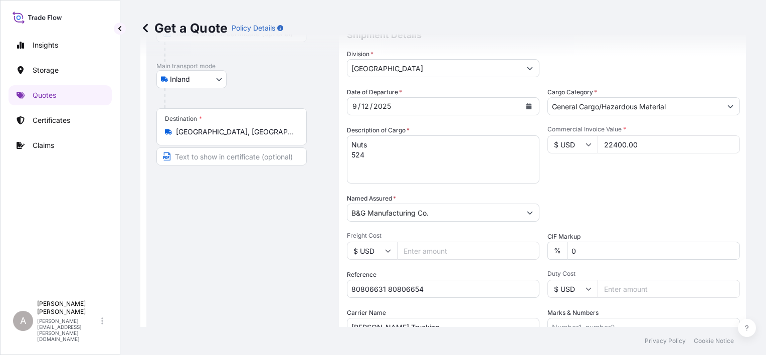
scroll to position [202, 0]
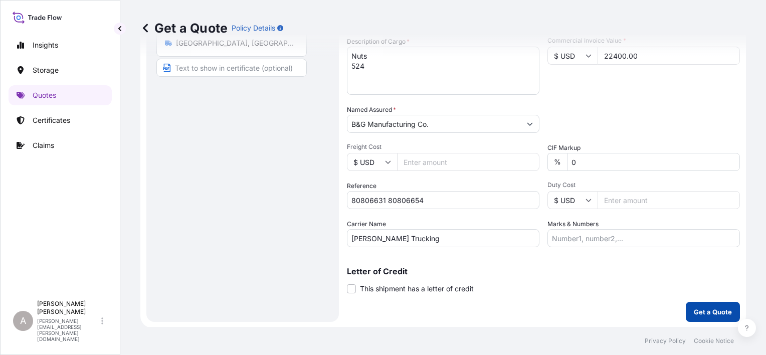
click at [694, 309] on p "Get a Quote" at bounding box center [713, 312] width 38 height 10
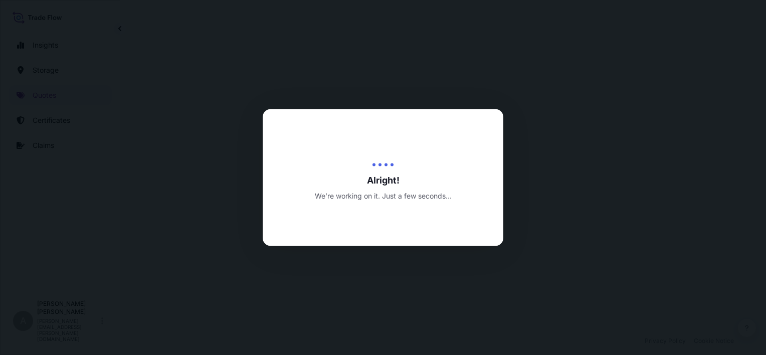
select select "Inland"
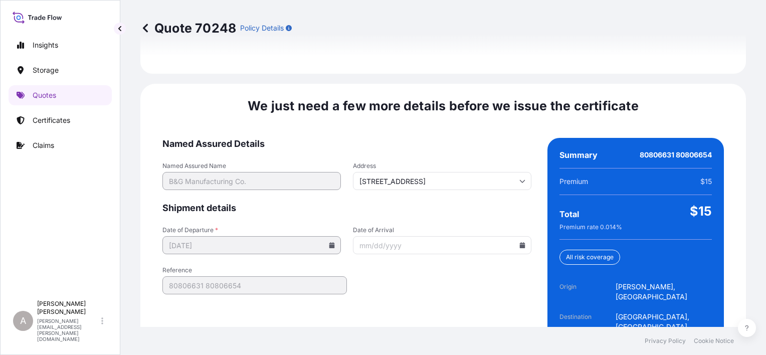
scroll to position [1548, 0]
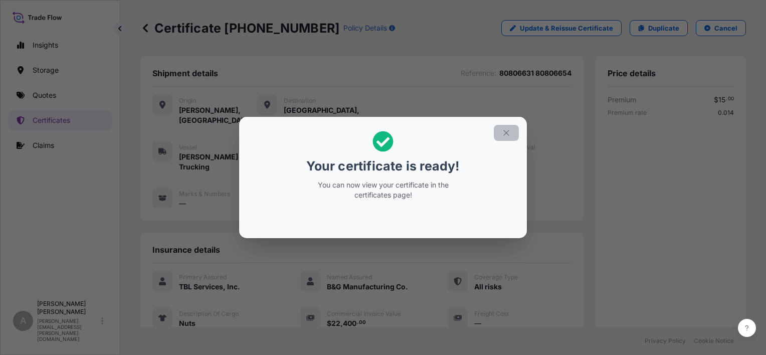
click at [510, 132] on button "button" at bounding box center [506, 133] width 25 height 16
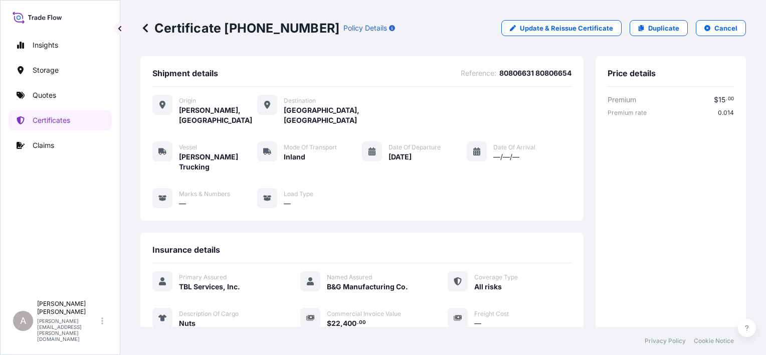
click at [226, 30] on p "Certificate 32031-53-1" at bounding box center [239, 28] width 199 height 16
drag, startPoint x: 225, startPoint y: 28, endPoint x: 293, endPoint y: 27, distance: 68.2
click at [293, 27] on p "Certificate 32031-53-1" at bounding box center [239, 28] width 199 height 16
drag, startPoint x: 293, startPoint y: 27, endPoint x: 271, endPoint y: 30, distance: 21.8
drag, startPoint x: 271, startPoint y: 30, endPoint x: 233, endPoint y: 43, distance: 40.9
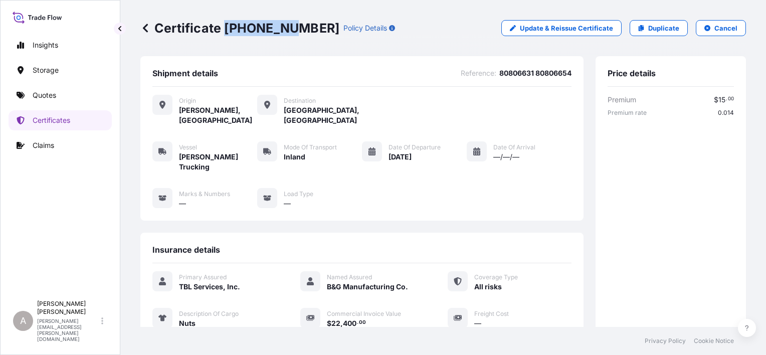
click at [234, 46] on div "Certificate 32031-53-1 Policy Details Update & Reissue Certificate Duplicate Ca…" at bounding box center [443, 28] width 606 height 56
click at [223, 30] on p "Certificate 32031-53-1" at bounding box center [239, 28] width 199 height 16
drag, startPoint x: 223, startPoint y: 30, endPoint x: 295, endPoint y: 27, distance: 71.7
click at [295, 27] on p "Certificate 32031-53-1" at bounding box center [239, 28] width 199 height 16
drag, startPoint x: 295, startPoint y: 27, endPoint x: 280, endPoint y: 29, distance: 15.1
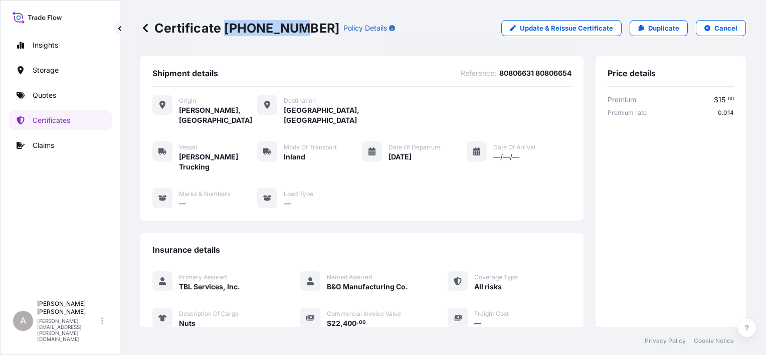
copy p "32031-53-1"
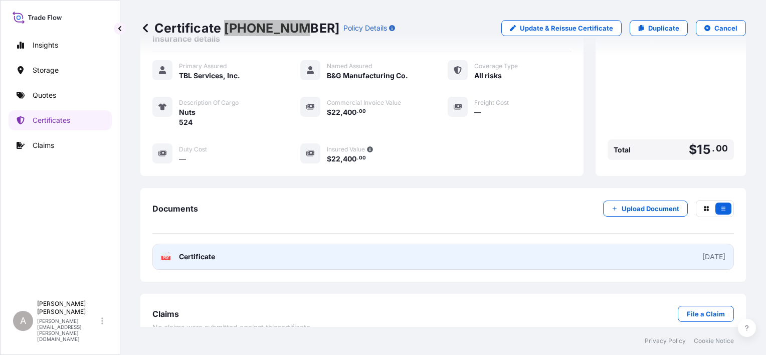
scroll to position [215, 0]
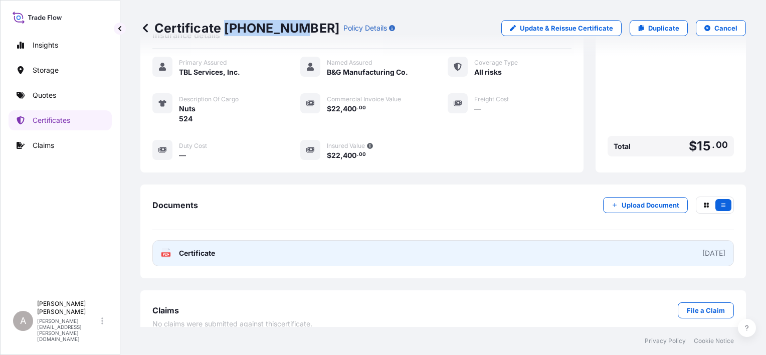
click at [453, 242] on link "PDF Certificate 2025-09-16" at bounding box center [443, 253] width 582 height 26
